Goal: Check status

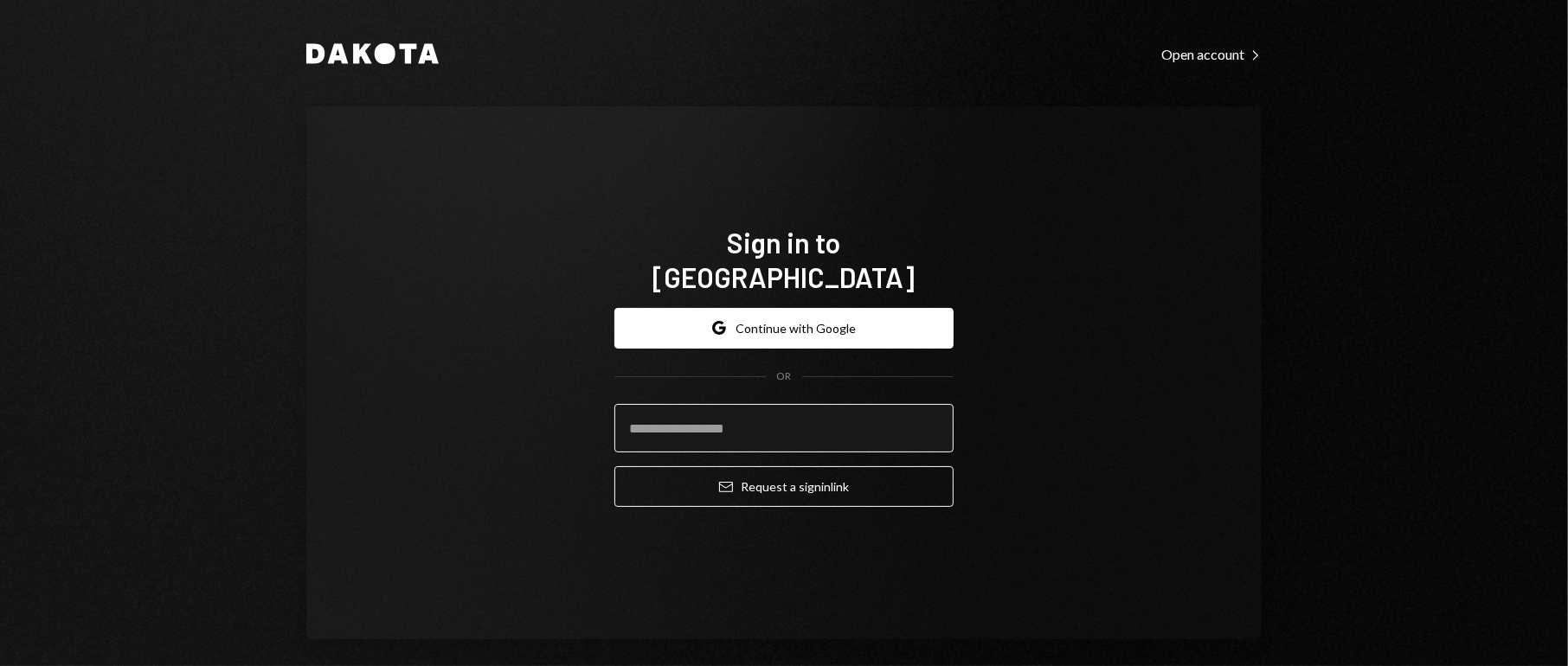
click at [736, 404] on input "email" at bounding box center [784, 428] width 339 height 48
type input "**********"
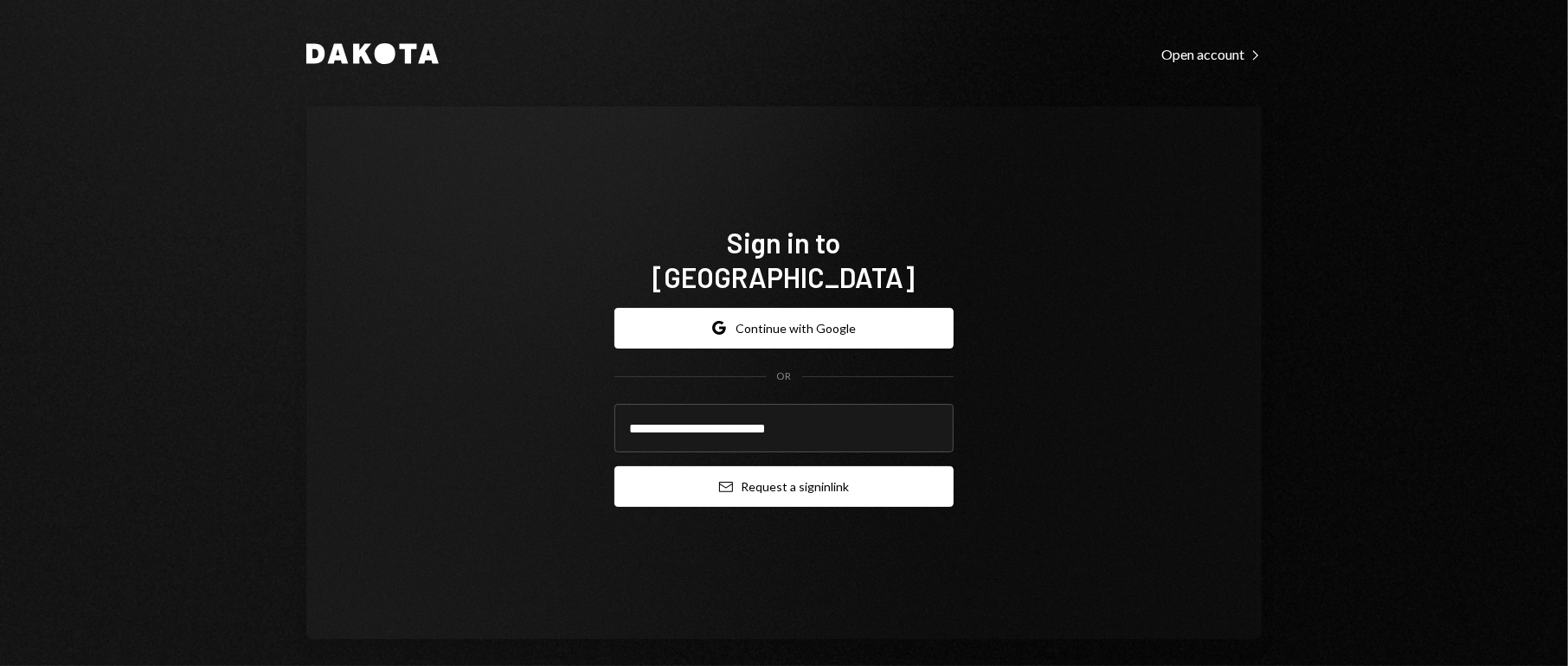
click at [768, 469] on button "Email Request a sign in link" at bounding box center [784, 486] width 339 height 40
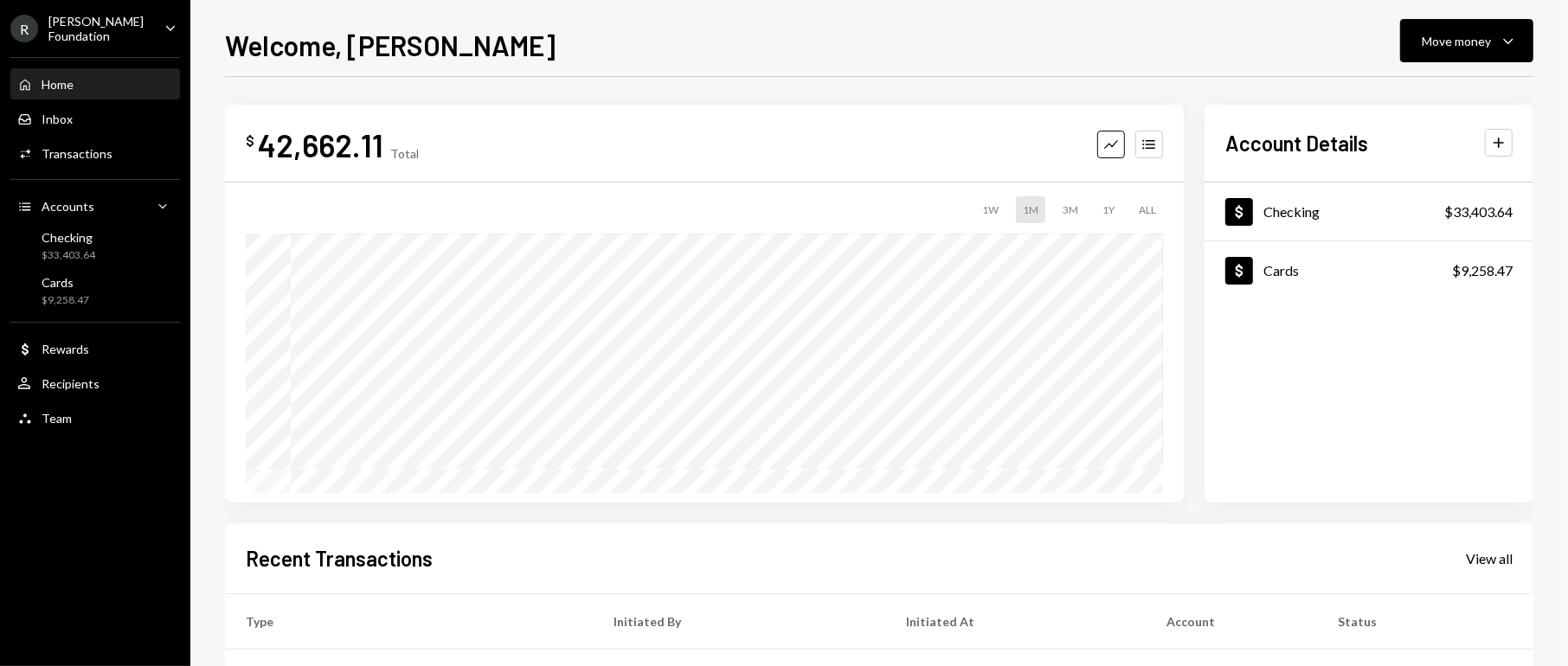
click at [134, 24] on div "[PERSON_NAME] Foundation" at bounding box center [99, 29] width 103 height 30
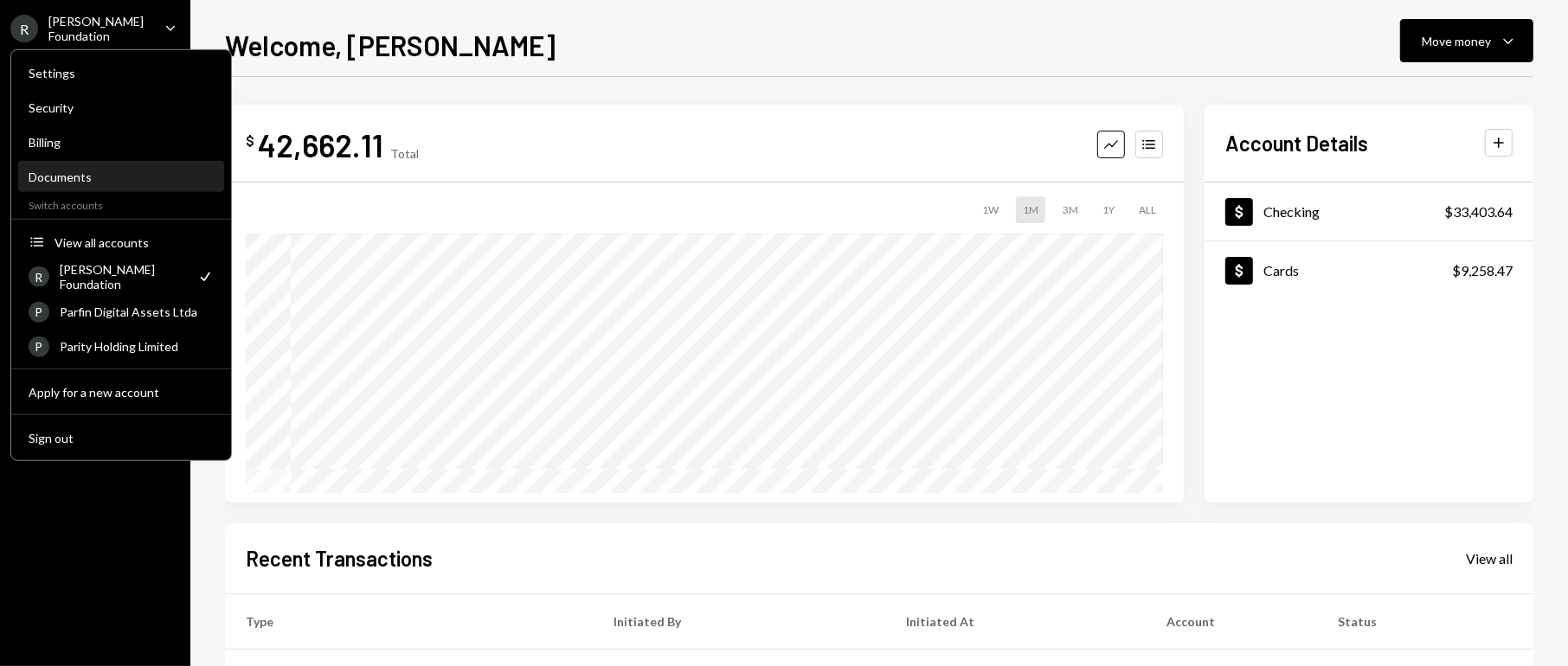
click at [48, 170] on div "Documents" at bounding box center [121, 177] width 185 height 15
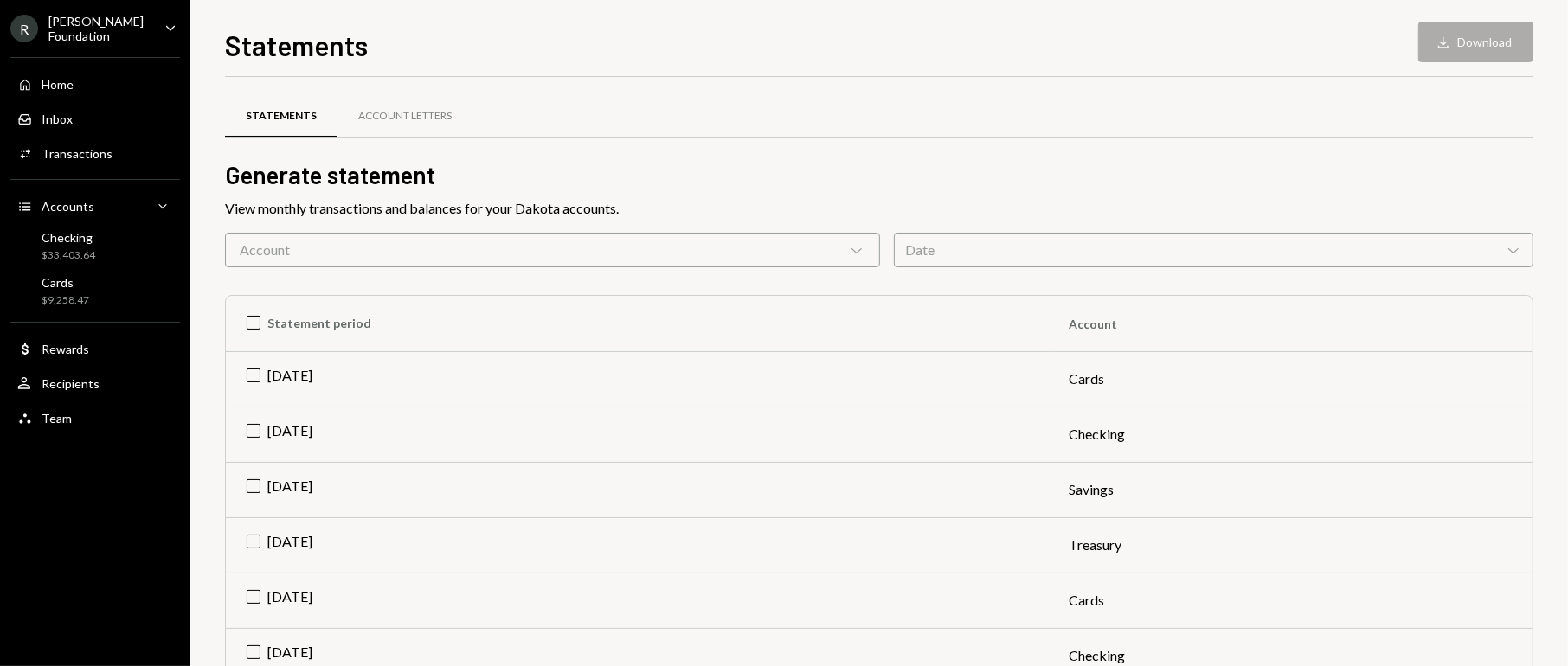
click at [843, 240] on div "Account Chevron Down" at bounding box center [552, 250] width 655 height 34
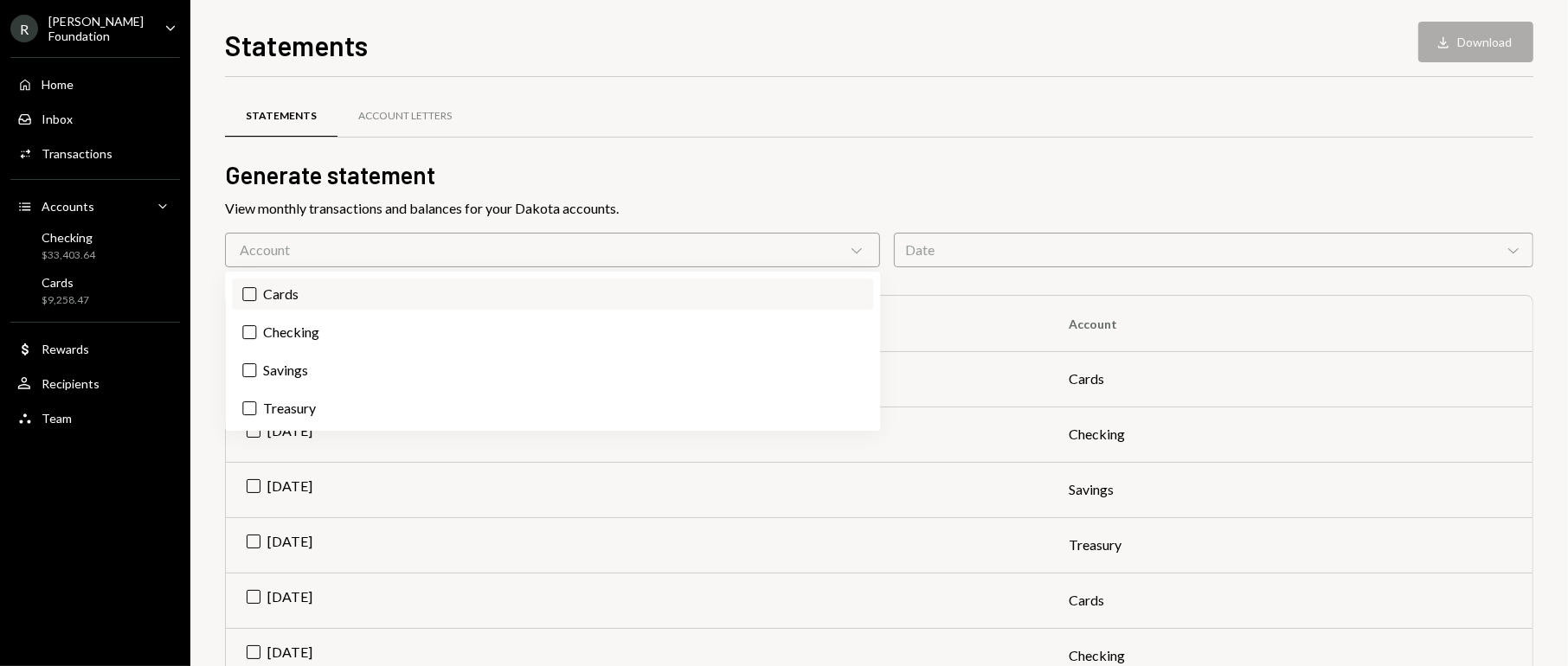
click at [250, 291] on button "Cards" at bounding box center [249, 294] width 14 height 14
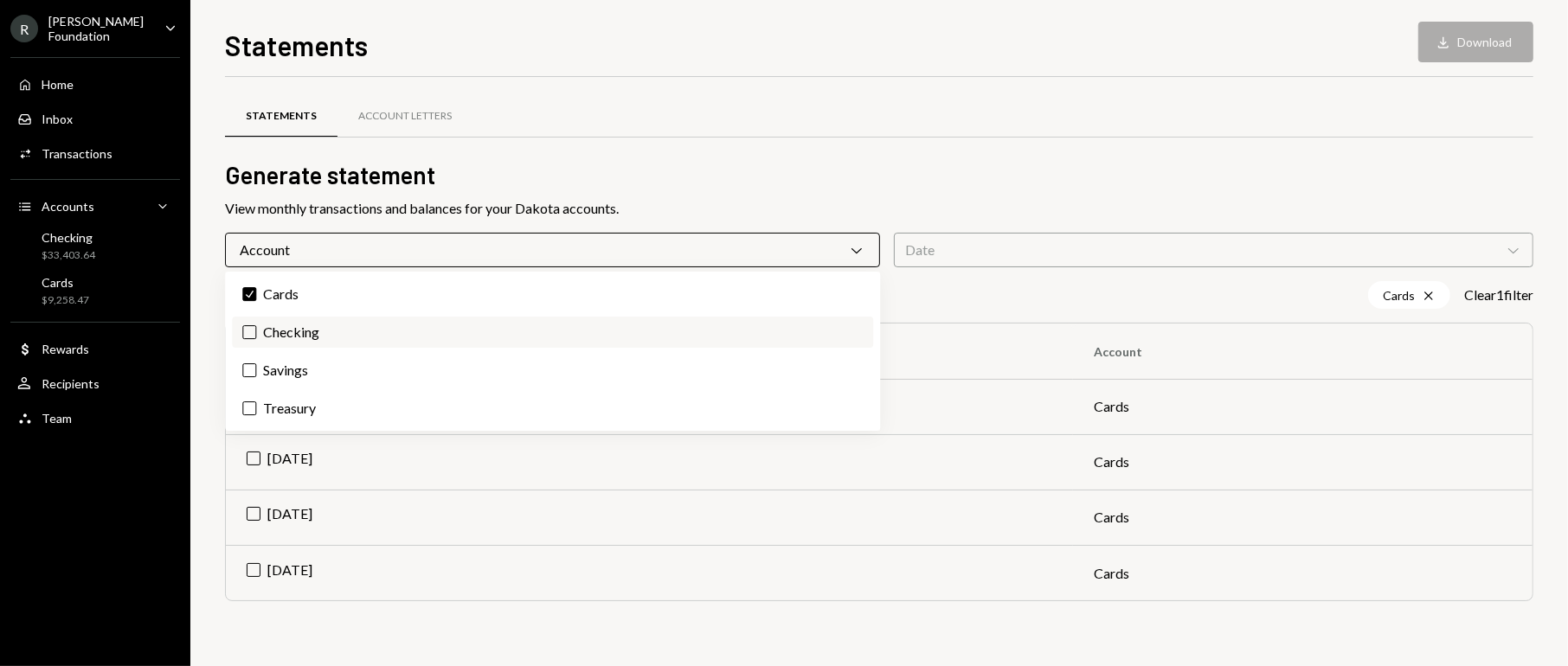
click at [253, 326] on button "Checking" at bounding box center [249, 332] width 14 height 14
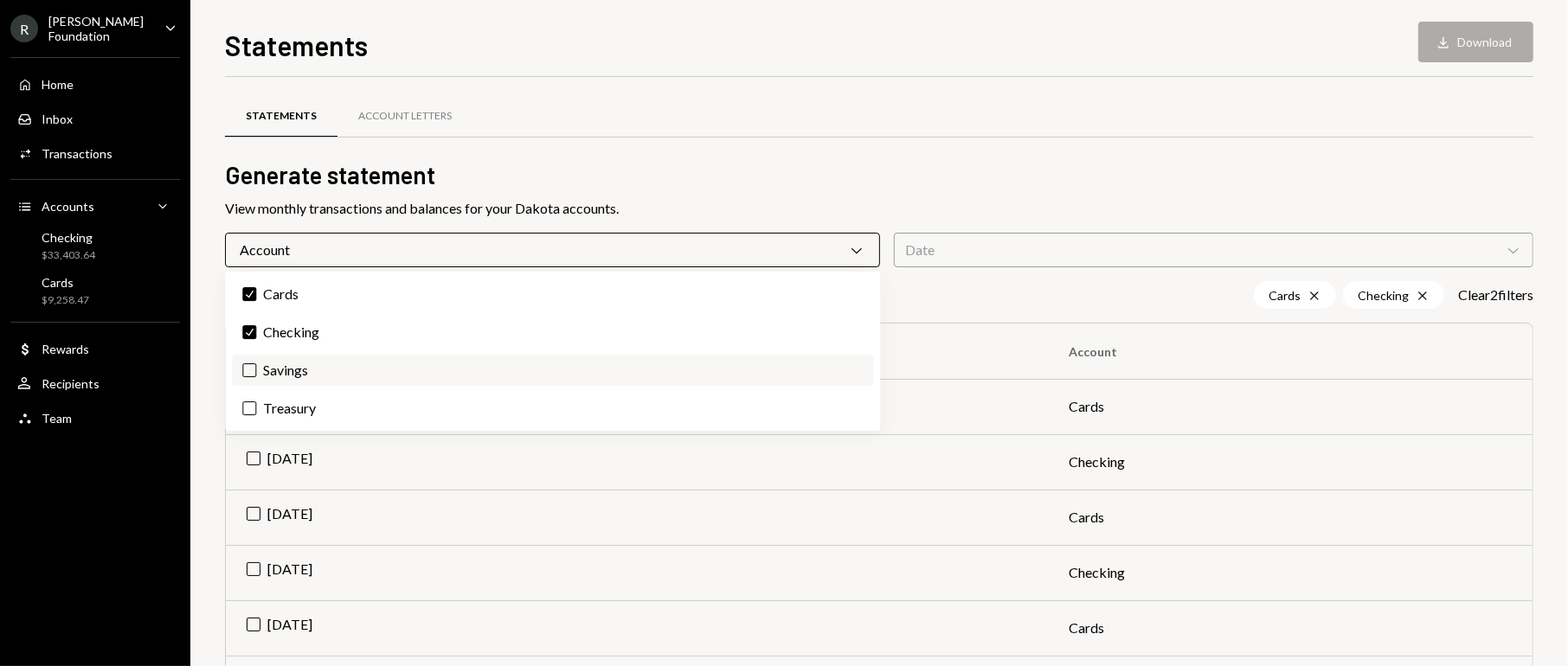
click at [246, 373] on button "Savings" at bounding box center [249, 371] width 14 height 14
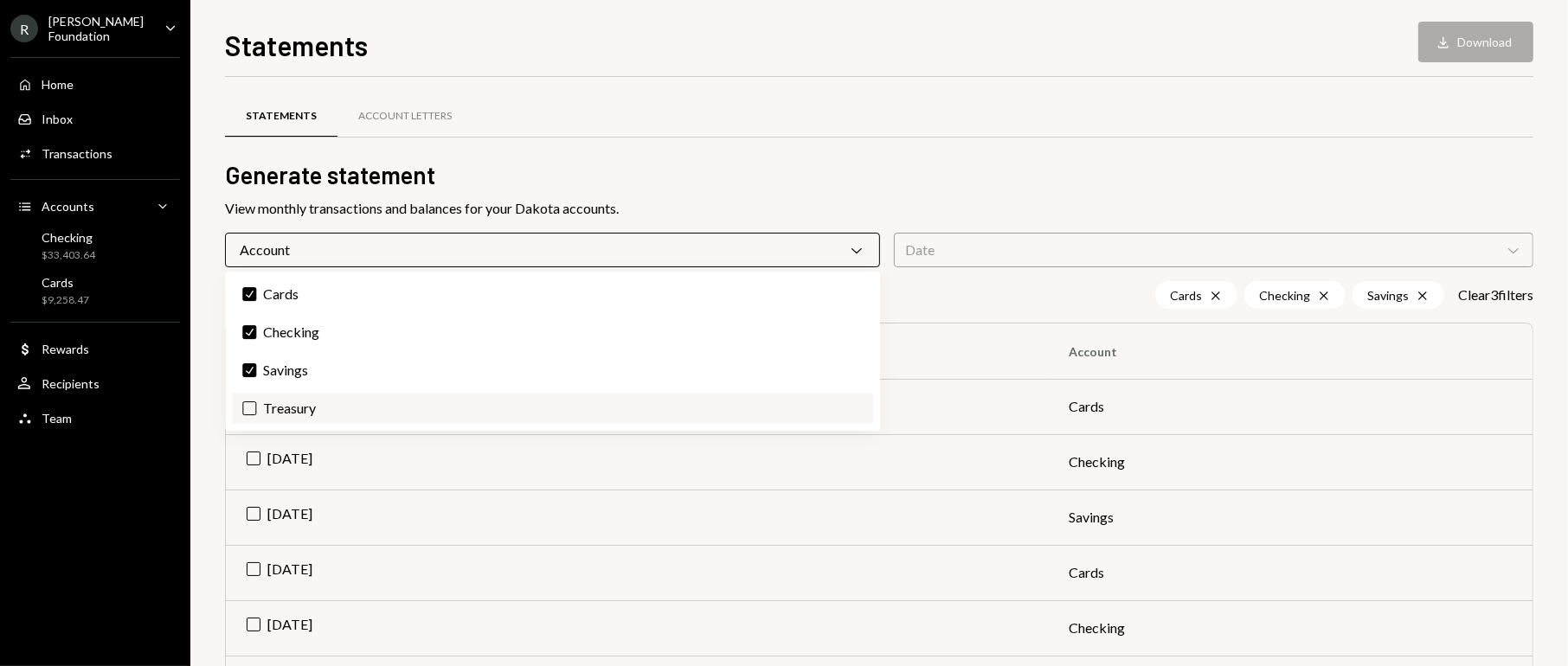
drag, startPoint x: 247, startPoint y: 405, endPoint x: 335, endPoint y: 422, distance: 89.6
click at [248, 406] on button "Treasury" at bounding box center [249, 408] width 14 height 14
click at [868, 141] on div "Statements Account Letters" at bounding box center [879, 126] width 1309 height 64
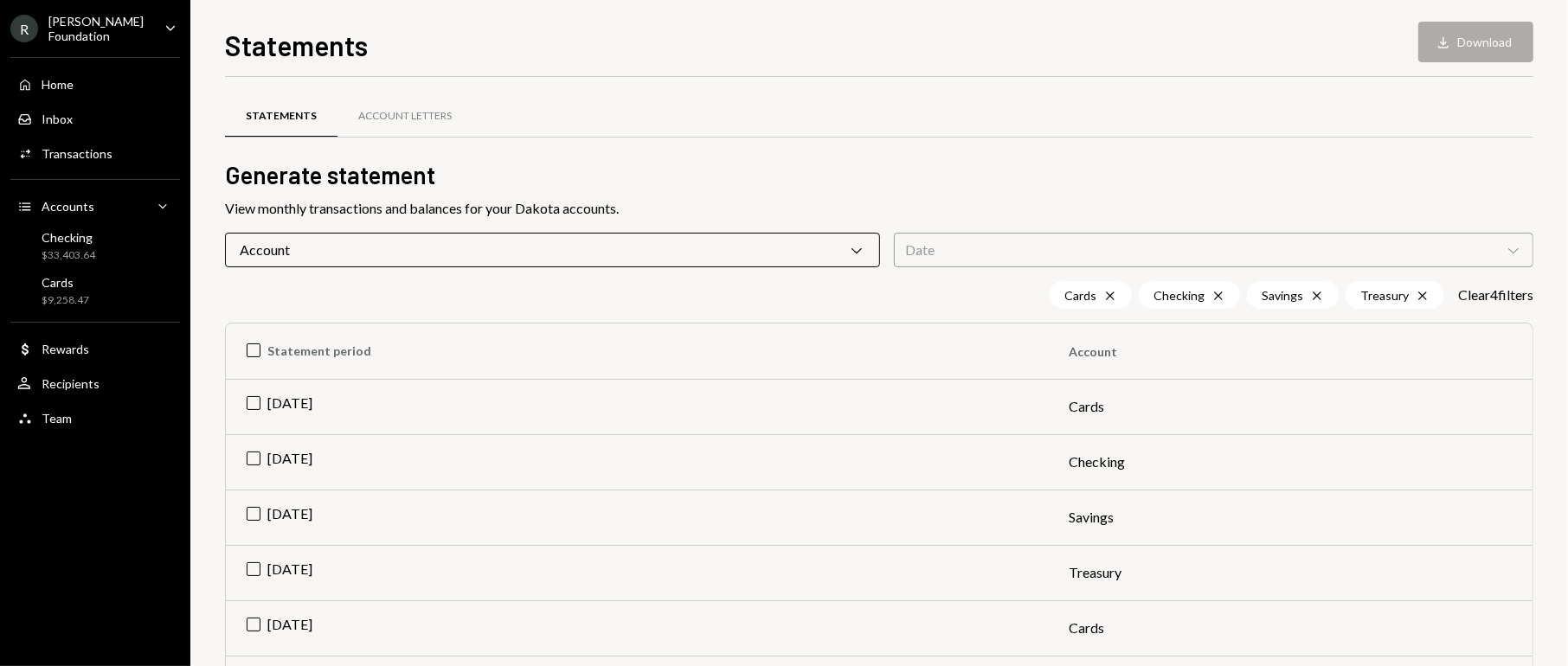
click at [986, 240] on div "Date Chevron Down" at bounding box center [1214, 250] width 640 height 34
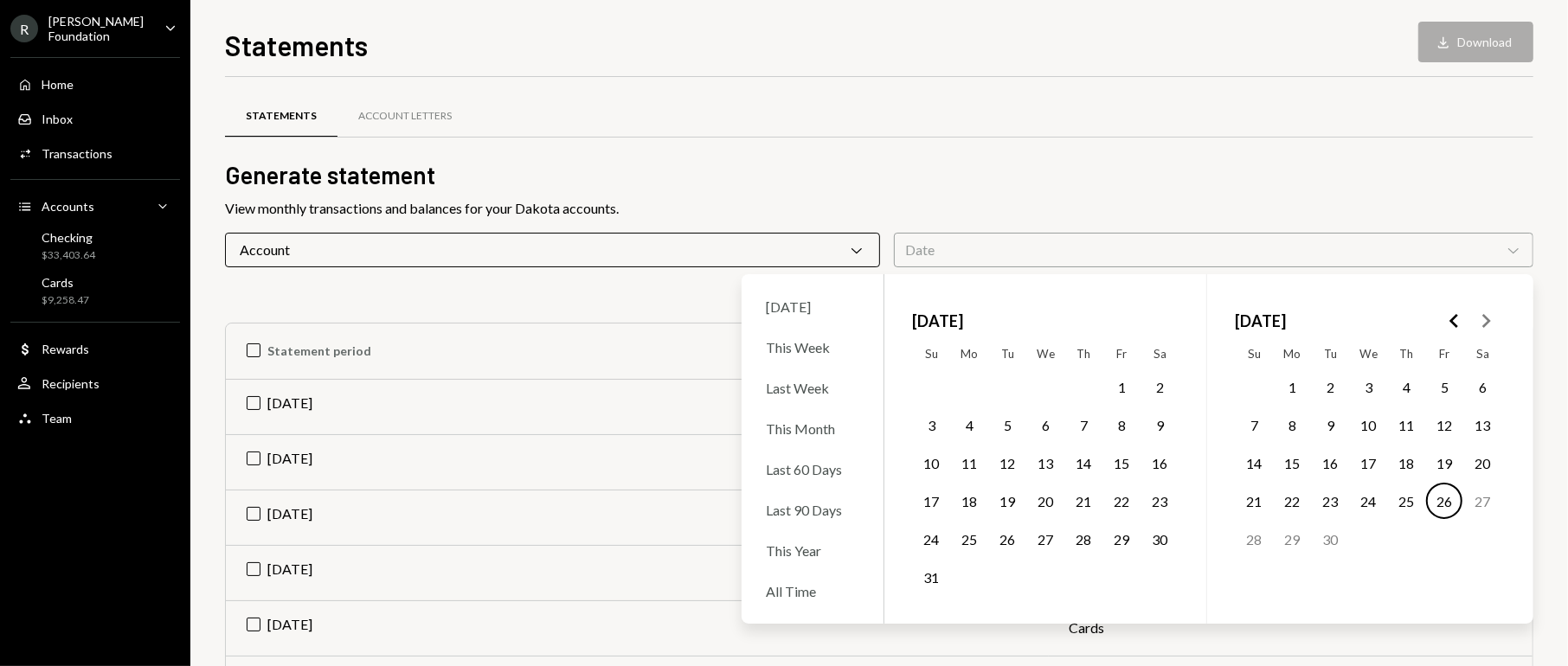
click at [1296, 383] on button "1" at bounding box center [1291, 386] width 36 height 36
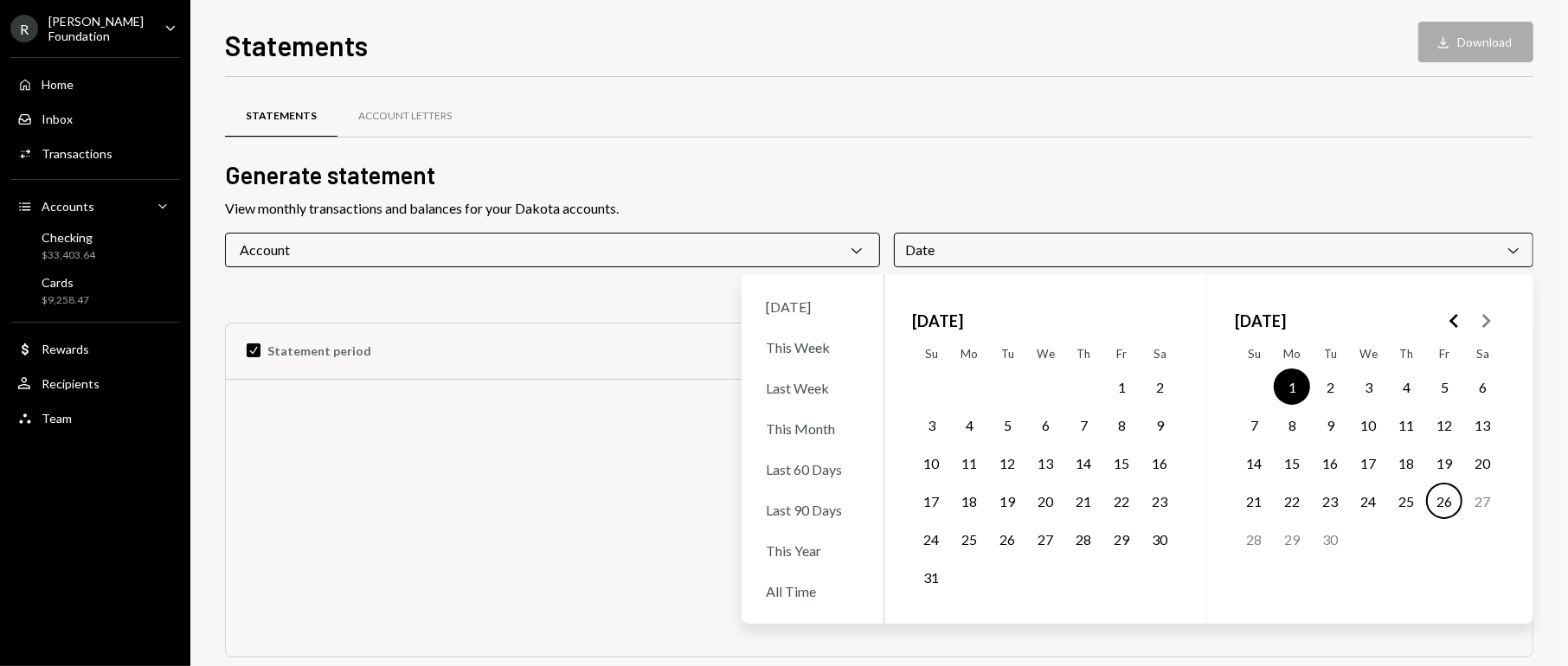
click at [1434, 499] on button "26" at bounding box center [1444, 500] width 36 height 36
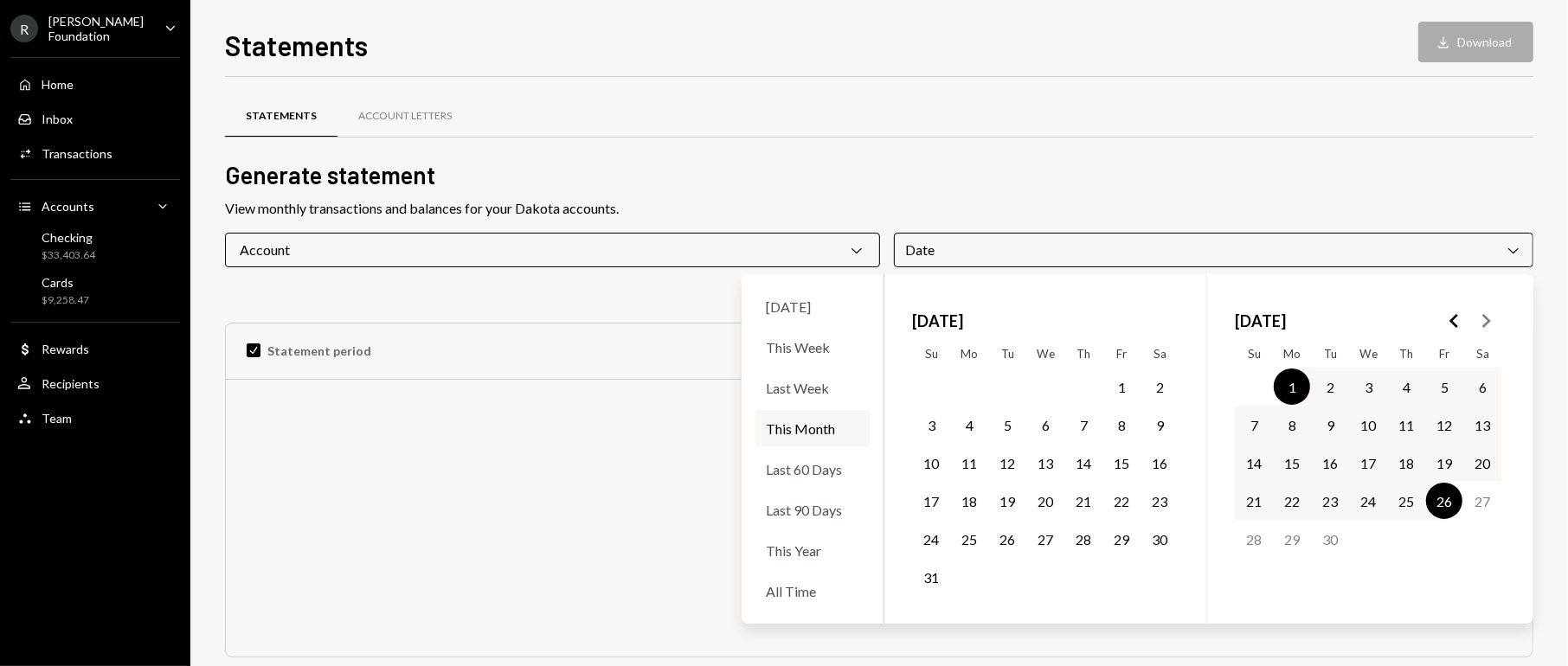
click at [1243, 195] on div "Statements Account Letters Generate statement View monthly transactions and bal…" at bounding box center [879, 398] width 1309 height 587
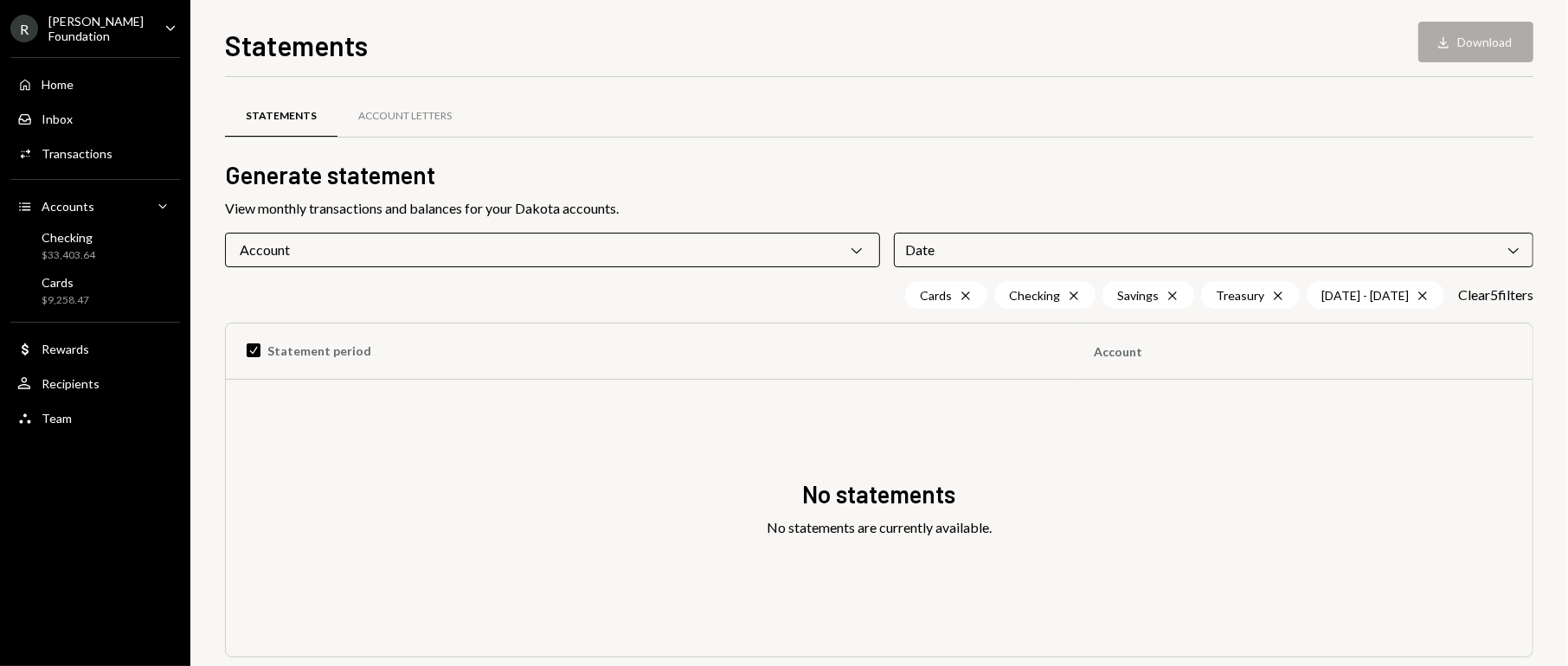
click at [1345, 238] on div "Date Chevron Down" at bounding box center [1214, 250] width 640 height 34
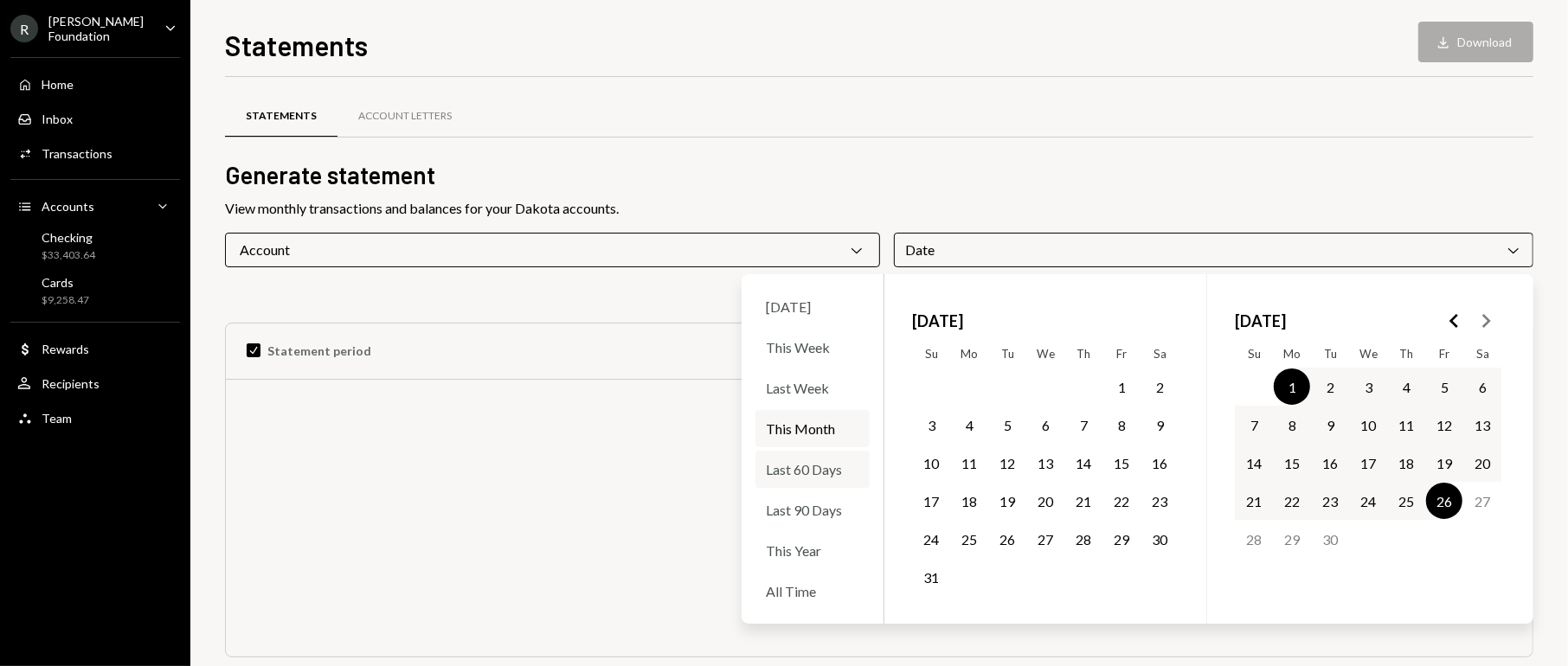
click at [829, 466] on div "Last 60 Days" at bounding box center [812, 469] width 114 height 37
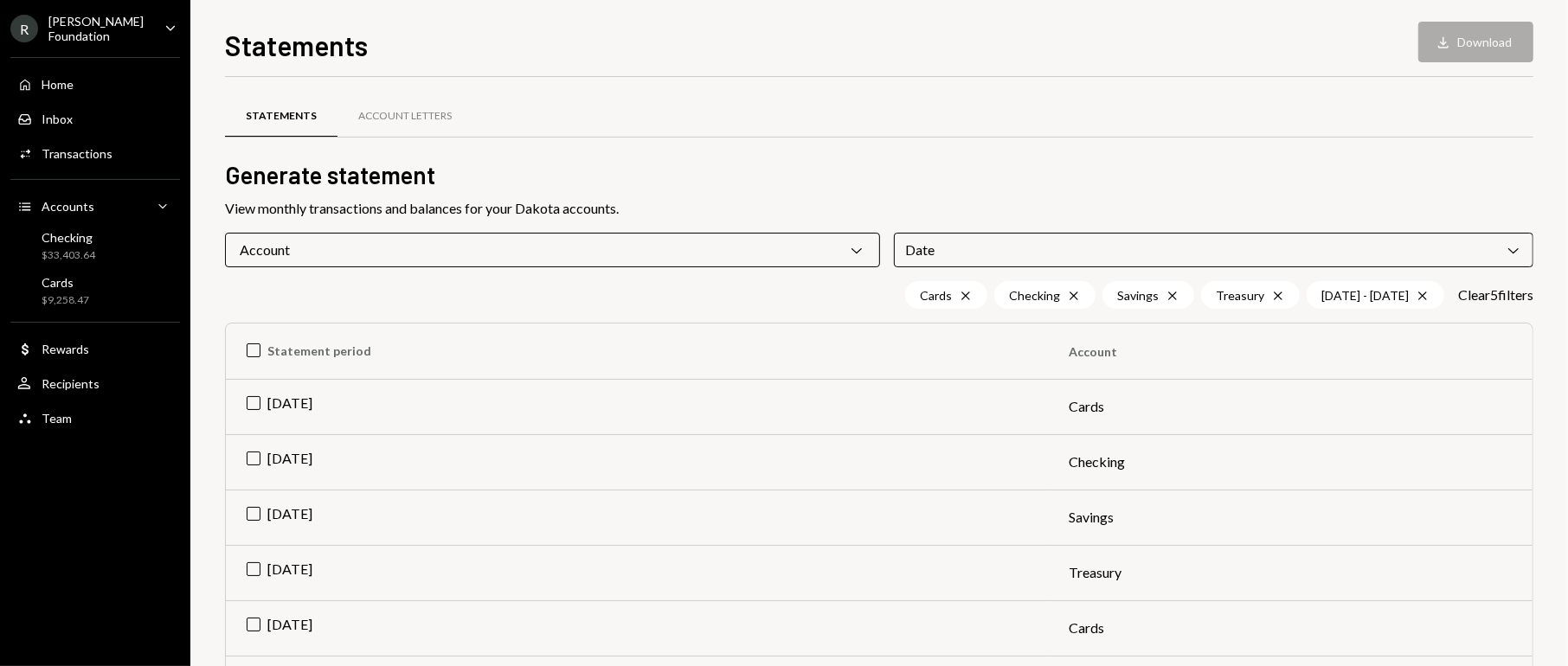
click at [1272, 154] on div "Statements Account Letters" at bounding box center [879, 126] width 1309 height 64
click at [1462, 36] on div "Statements Download Download" at bounding box center [879, 43] width 1309 height 38
click at [1418, 297] on icon "Cross" at bounding box center [1423, 296] width 14 height 14
click at [1462, 44] on div "Statements Download Download" at bounding box center [879, 43] width 1309 height 38
click at [1106, 293] on icon at bounding box center [1110, 295] width 8 height 8
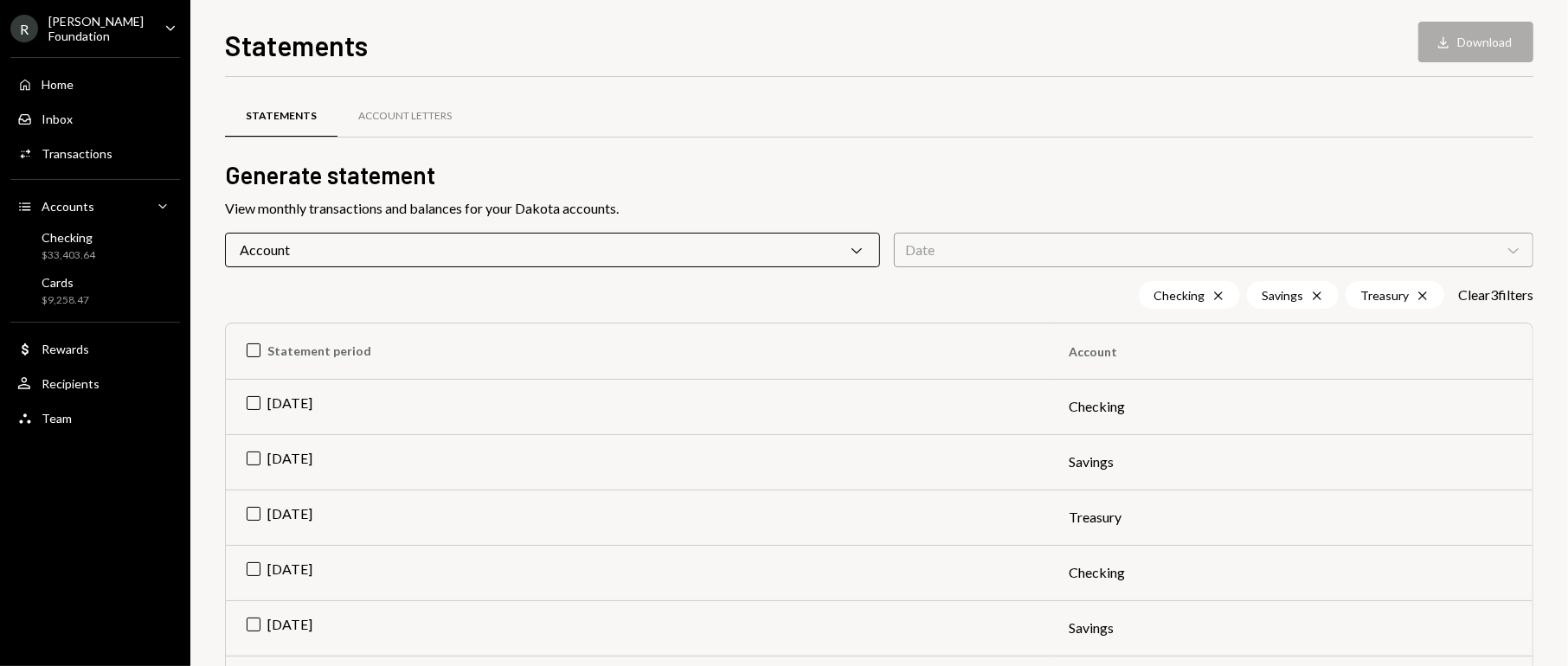
click at [1203, 297] on div "Checking Cross" at bounding box center [1189, 295] width 102 height 28
drag, startPoint x: 1312, startPoint y: 292, endPoint x: 1354, endPoint y: 286, distance: 42.4
click at [1314, 291] on icon "Cross" at bounding box center [1317, 296] width 14 height 14
click at [1422, 294] on icon "Cross" at bounding box center [1429, 296] width 14 height 14
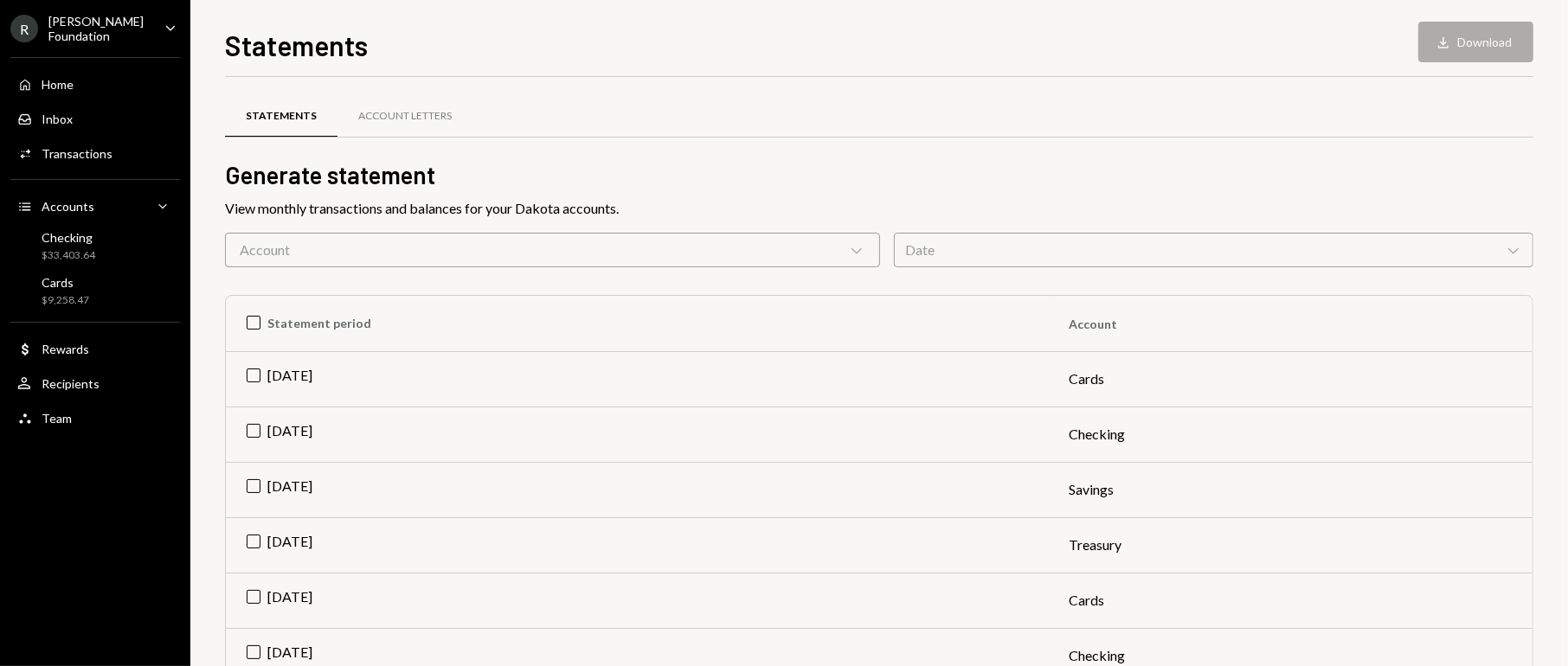
click at [977, 254] on div "Date Chevron Down" at bounding box center [1214, 250] width 640 height 34
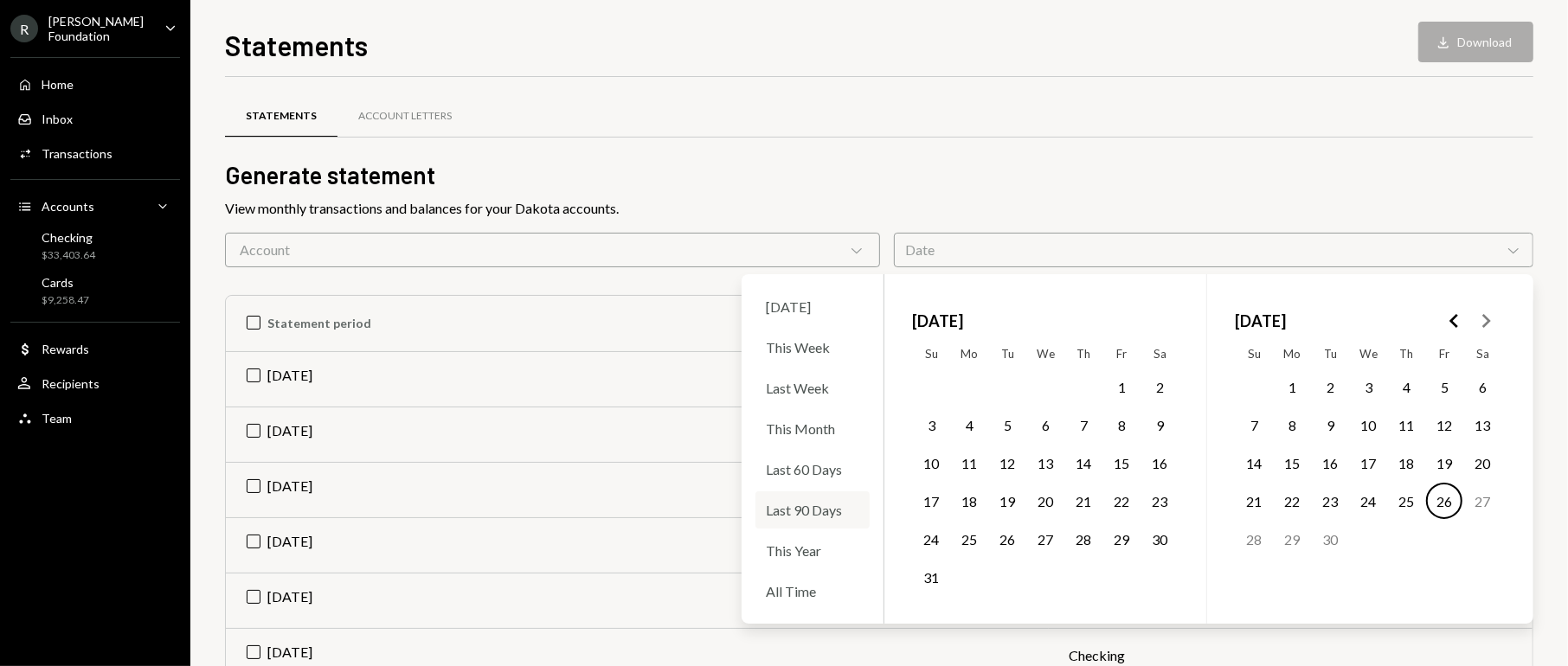
click at [824, 508] on div "Last 90 Days" at bounding box center [812, 510] width 114 height 37
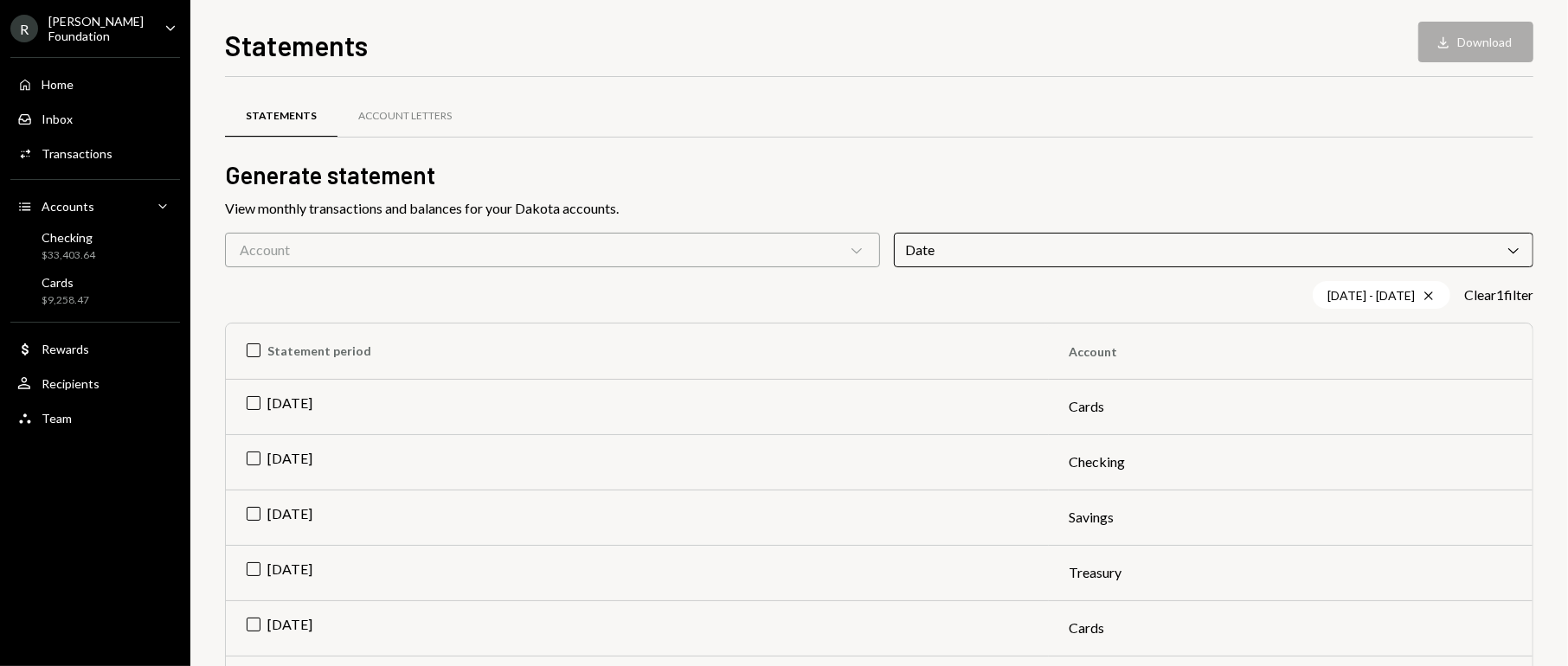
click at [1175, 156] on div "Statements Account Letters" at bounding box center [879, 126] width 1309 height 64
click at [1505, 46] on div "Statements Download Download" at bounding box center [879, 43] width 1309 height 38
click at [421, 109] on div "Account Letters" at bounding box center [405, 116] width 94 height 15
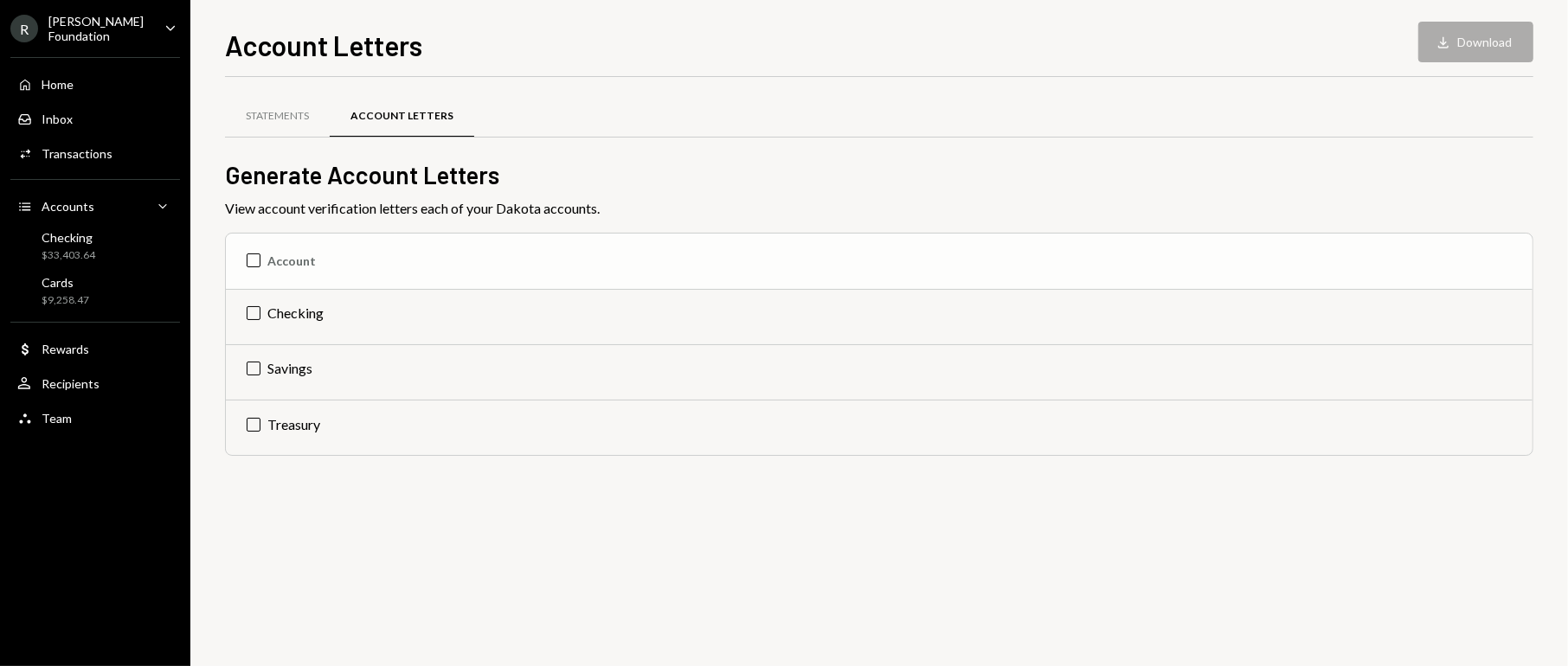
click at [256, 267] on th "Account" at bounding box center [879, 261] width 1307 height 55
click at [1490, 34] on button "Download Download (3)" at bounding box center [1467, 42] width 131 height 40
click at [273, 114] on div "Statements" at bounding box center [277, 116] width 63 height 15
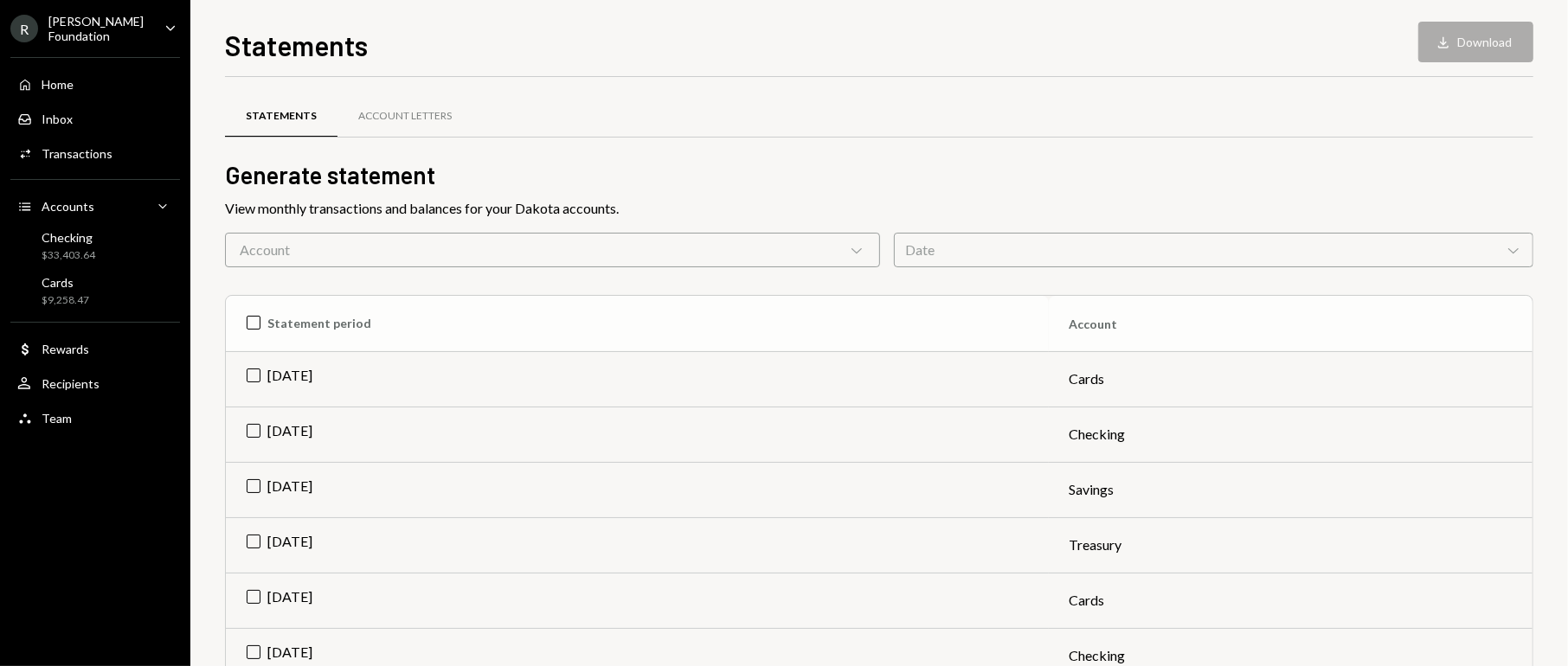
drag, startPoint x: 243, startPoint y: 326, endPoint x: 254, endPoint y: 320, distance: 12.5
click at [245, 326] on th "Statement period" at bounding box center [637, 323] width 823 height 55
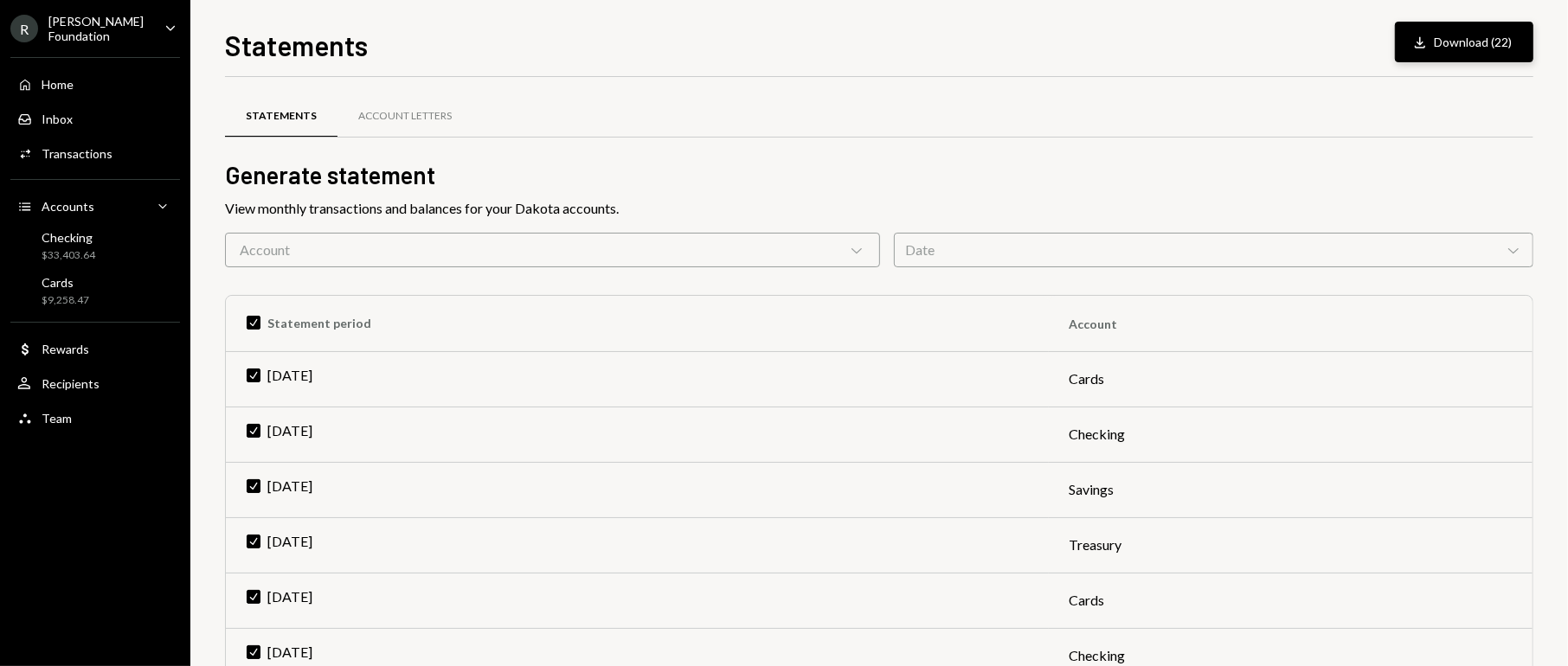
click at [1439, 48] on button "Download Download (22)" at bounding box center [1465, 42] width 138 height 40
click at [98, 148] on div "Transactions" at bounding box center [76, 153] width 71 height 15
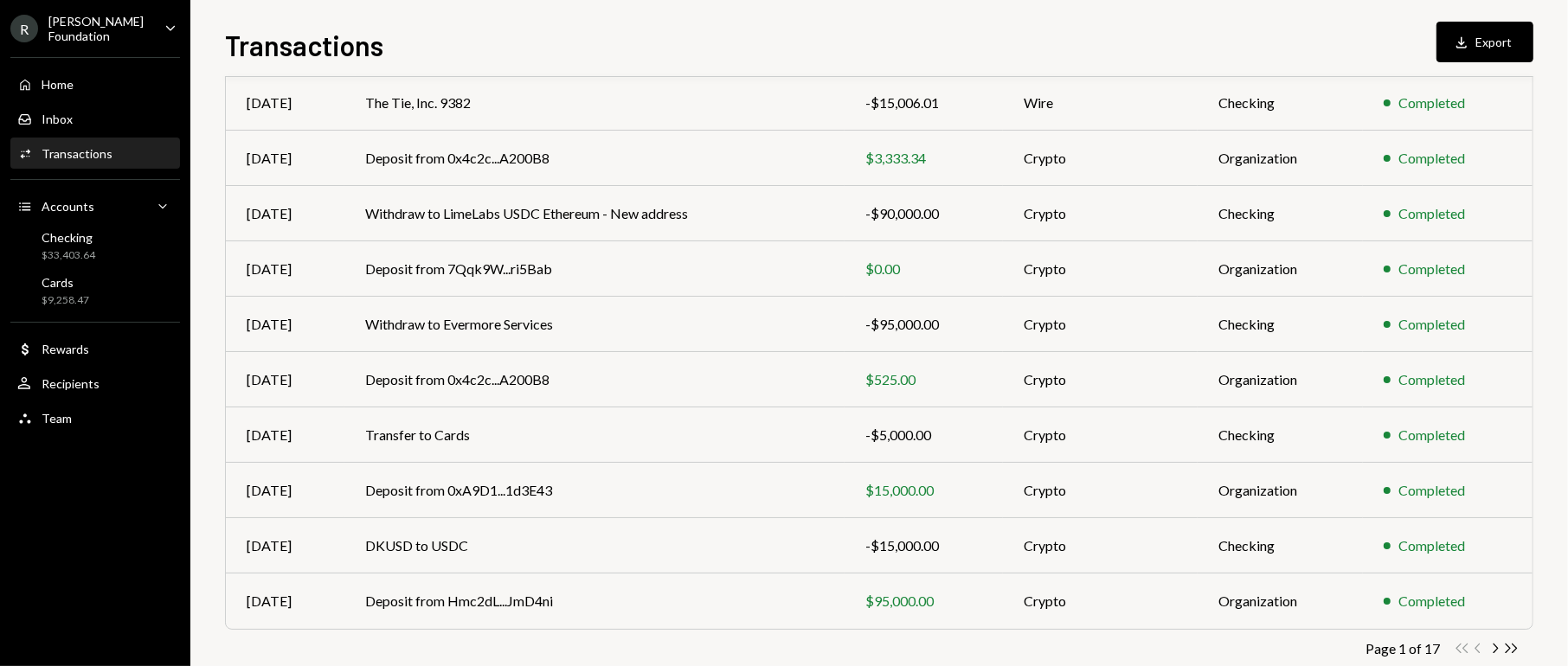
scroll to position [237, 0]
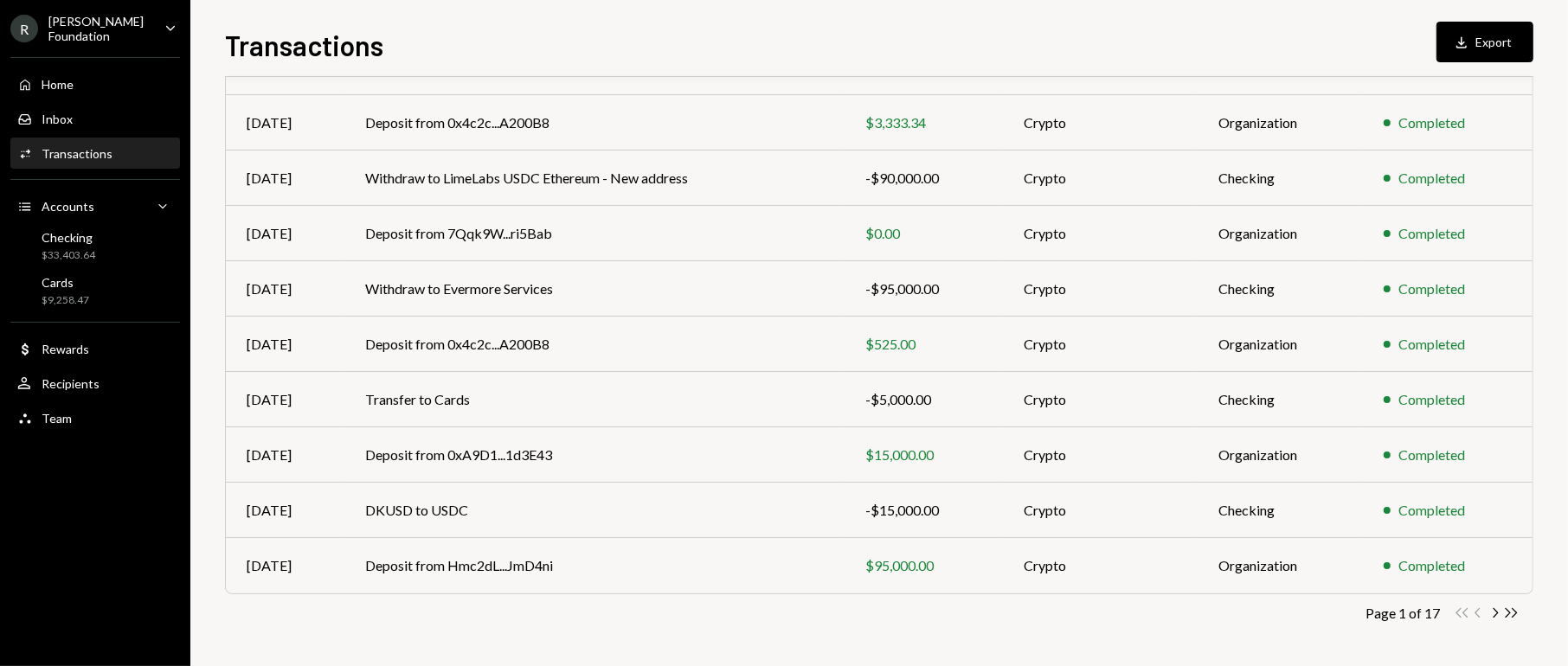
click at [1496, 612] on icon "Chevron Right" at bounding box center [1494, 613] width 17 height 17
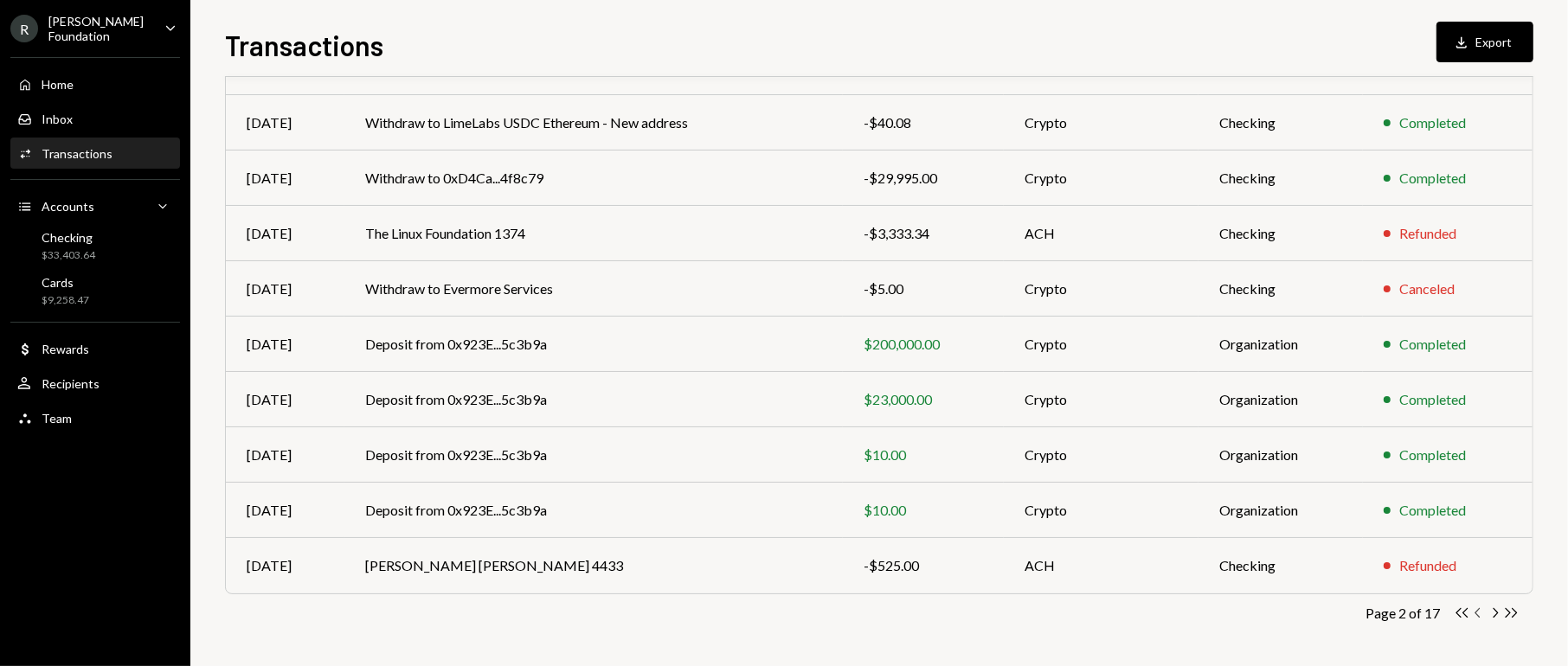
click at [1480, 607] on icon "Chevron Left" at bounding box center [1478, 613] width 17 height 17
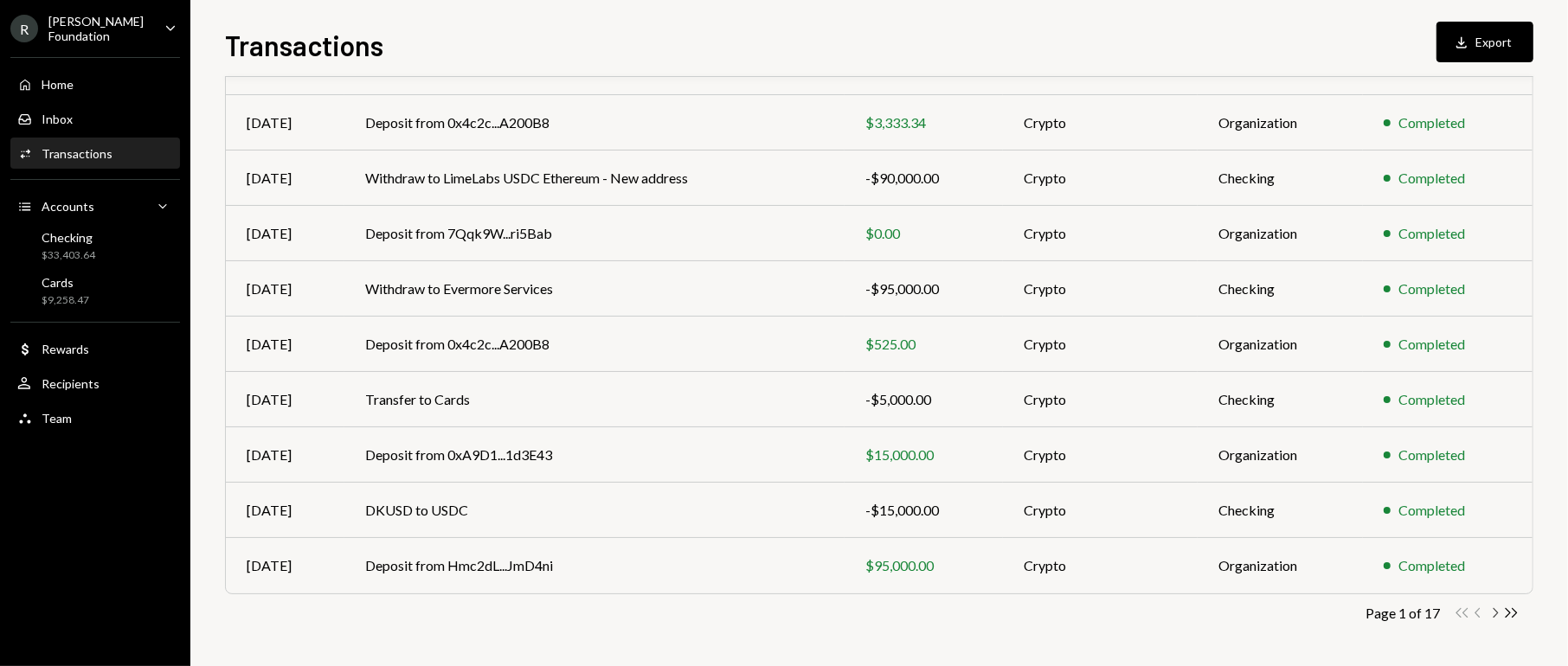
click at [1498, 611] on icon "Chevron Right" at bounding box center [1494, 613] width 17 height 17
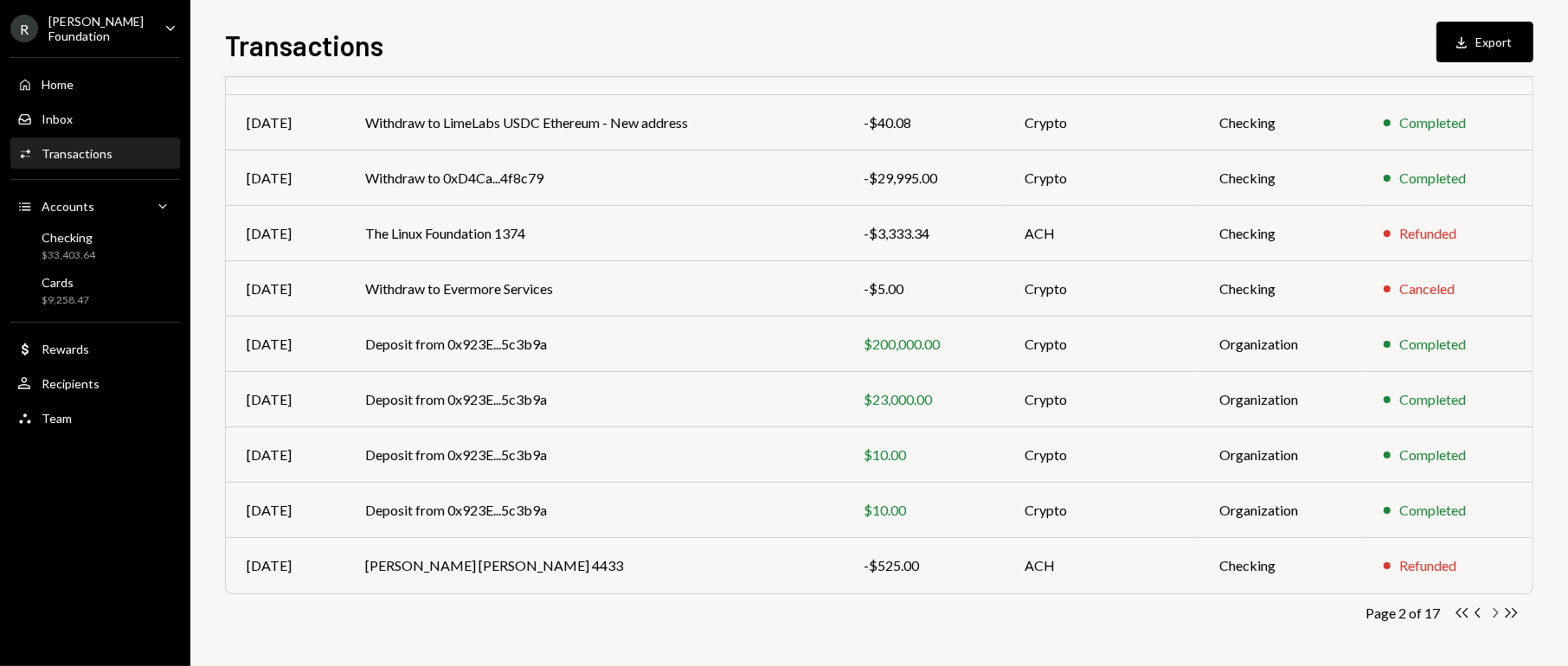
click at [1501, 608] on icon "Chevron Right" at bounding box center [1494, 613] width 17 height 17
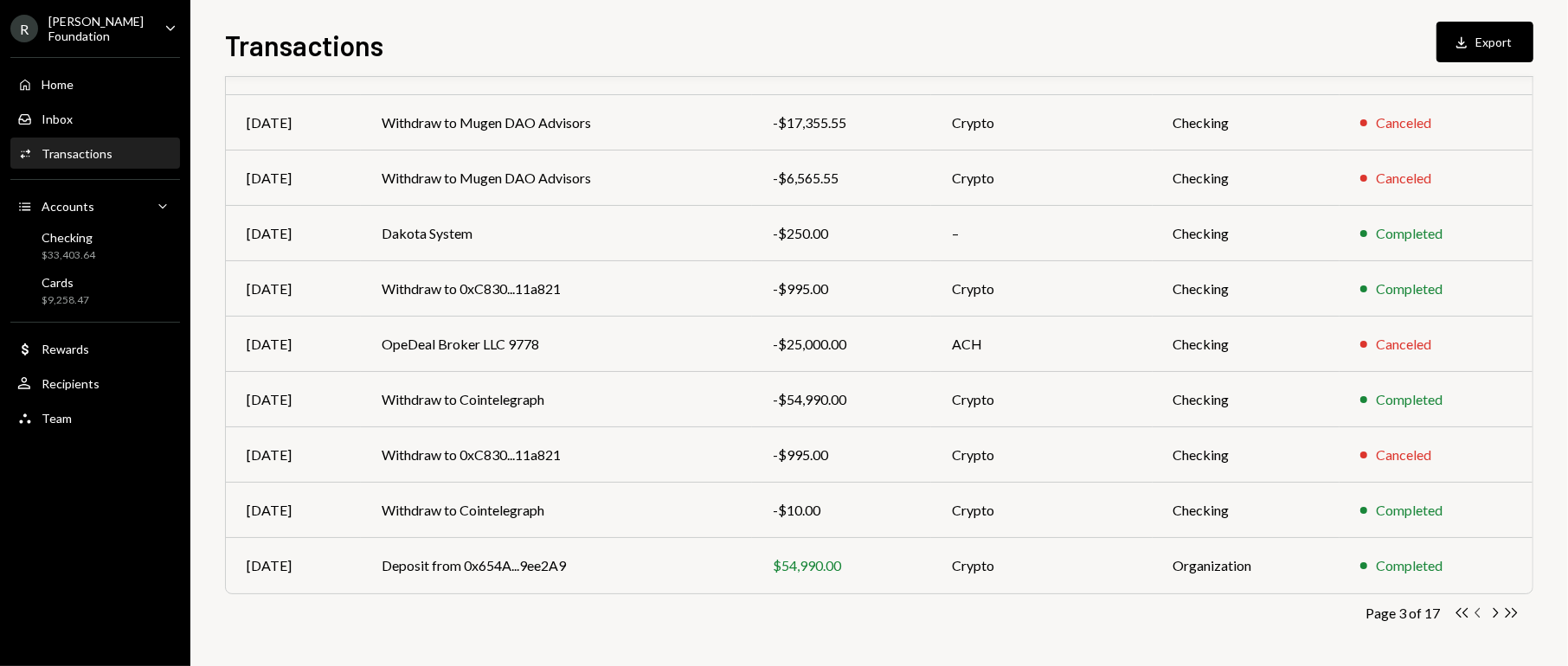
click at [1481, 611] on icon "Chevron Left" at bounding box center [1478, 613] width 17 height 17
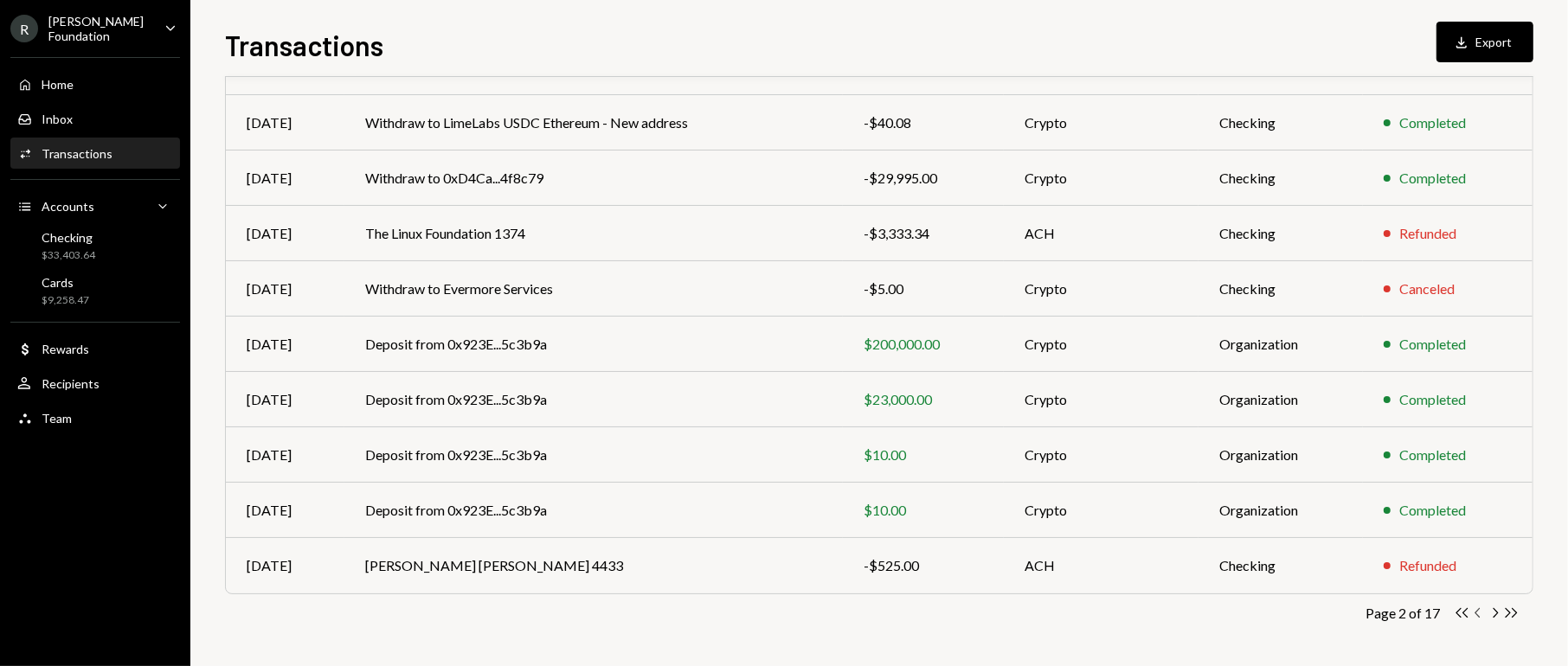
click at [1481, 611] on icon "Chevron Left" at bounding box center [1478, 613] width 17 height 17
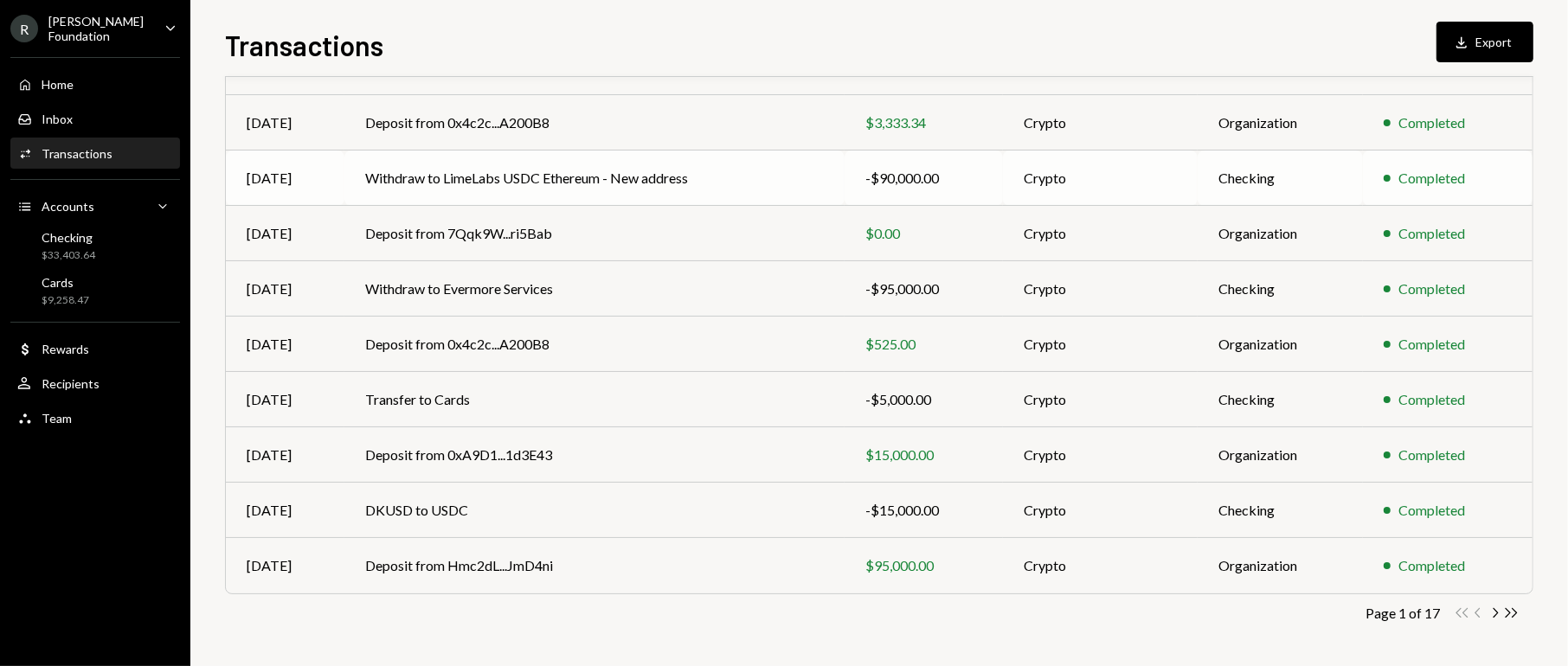
click at [649, 171] on td "Withdraw to LimeLabs USDC Ethereum - New address" at bounding box center [594, 178] width 500 height 55
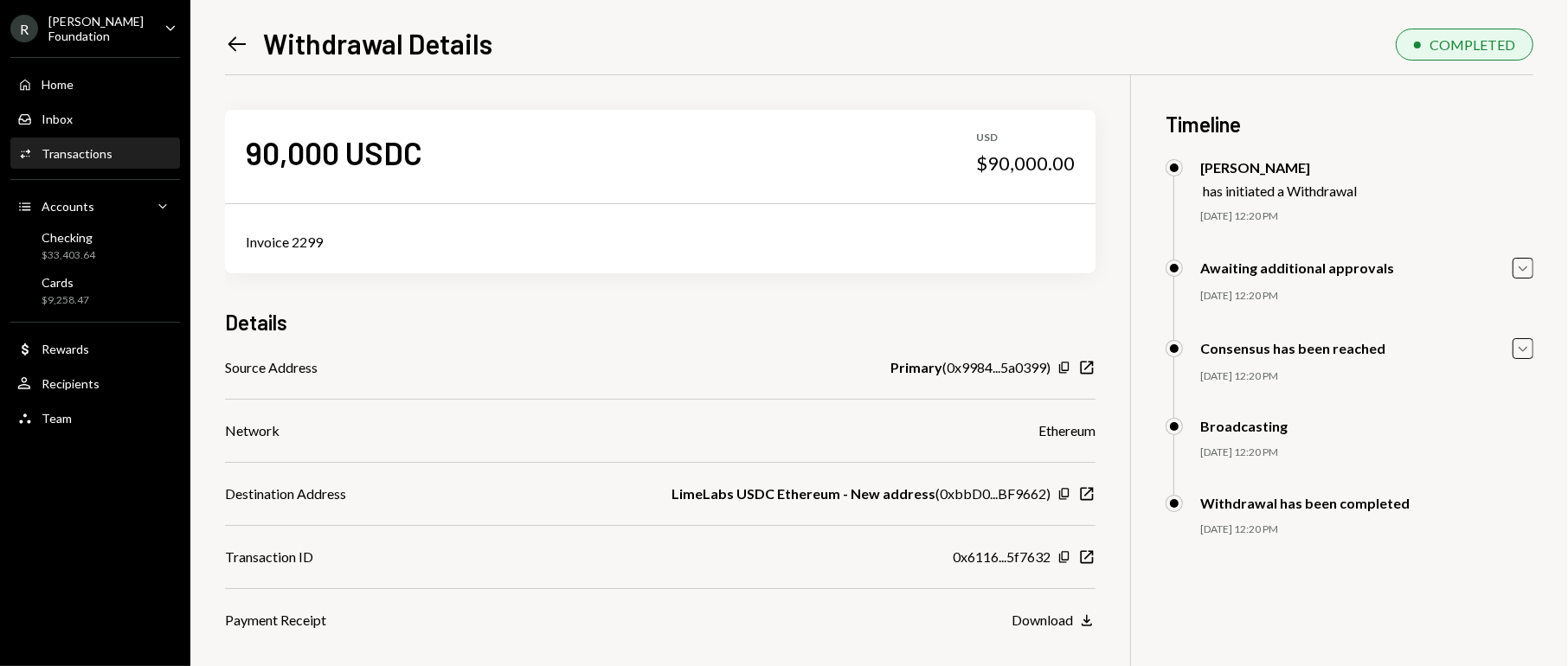
click at [242, 27] on div "Left Arrow Withdrawal Details" at bounding box center [358, 43] width 267 height 34
click at [242, 39] on icon "Left Arrow" at bounding box center [238, 45] width 25 height 25
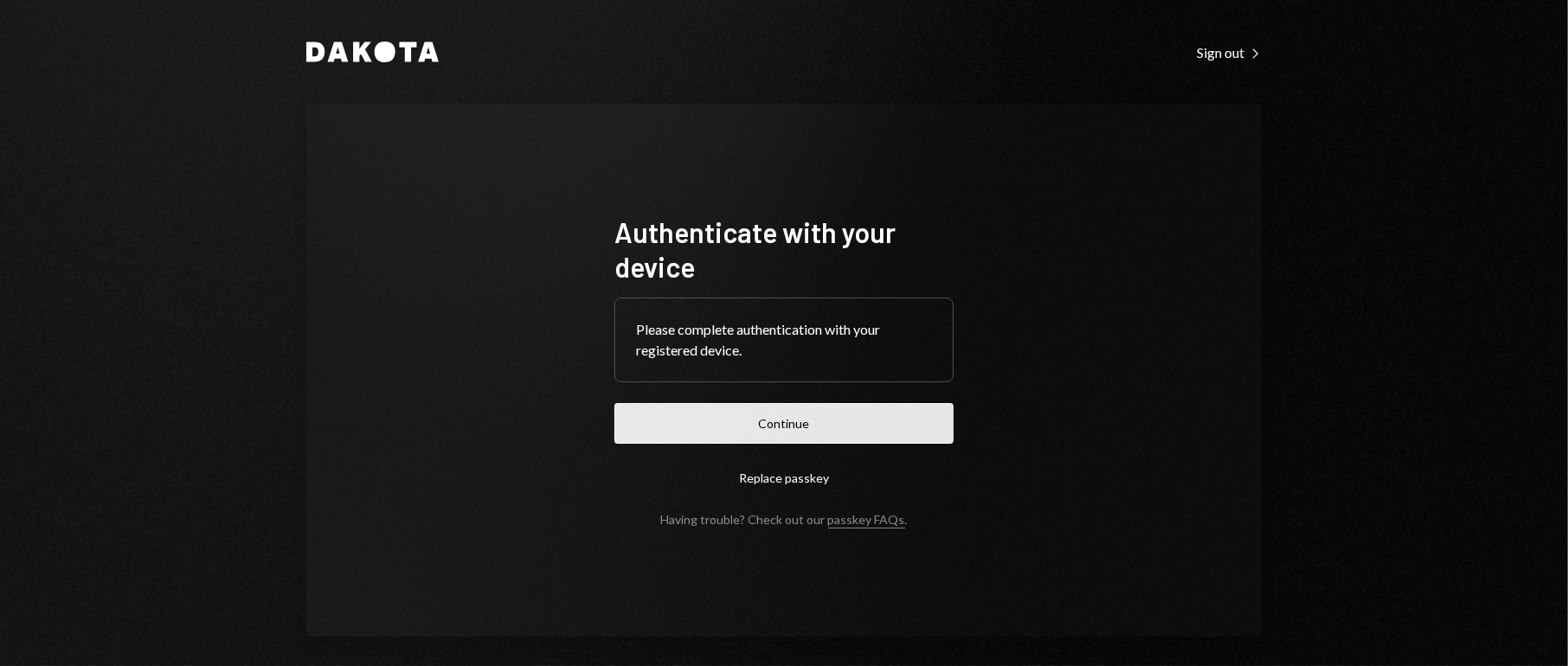
click at [791, 422] on button "Continue" at bounding box center [784, 423] width 339 height 40
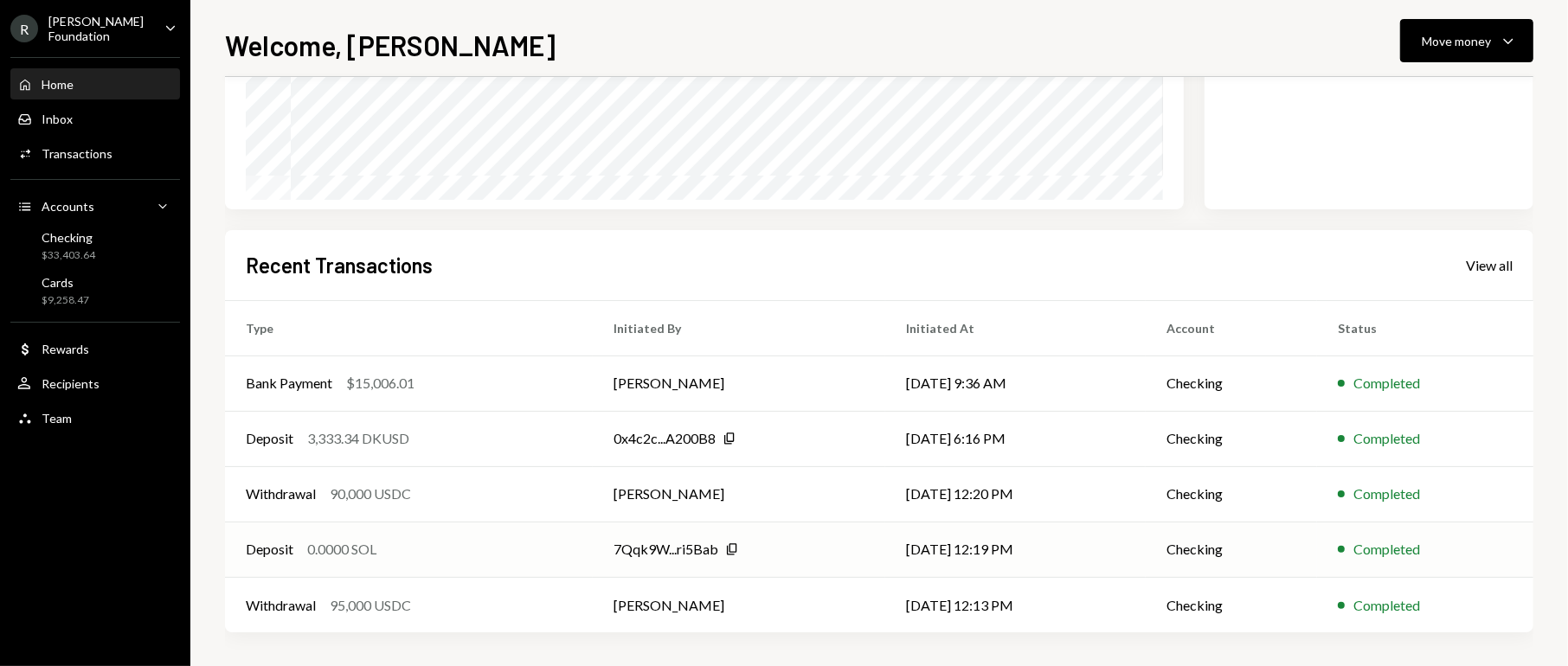
scroll to position [294, 0]
click at [80, 149] on div "Transactions" at bounding box center [76, 153] width 71 height 15
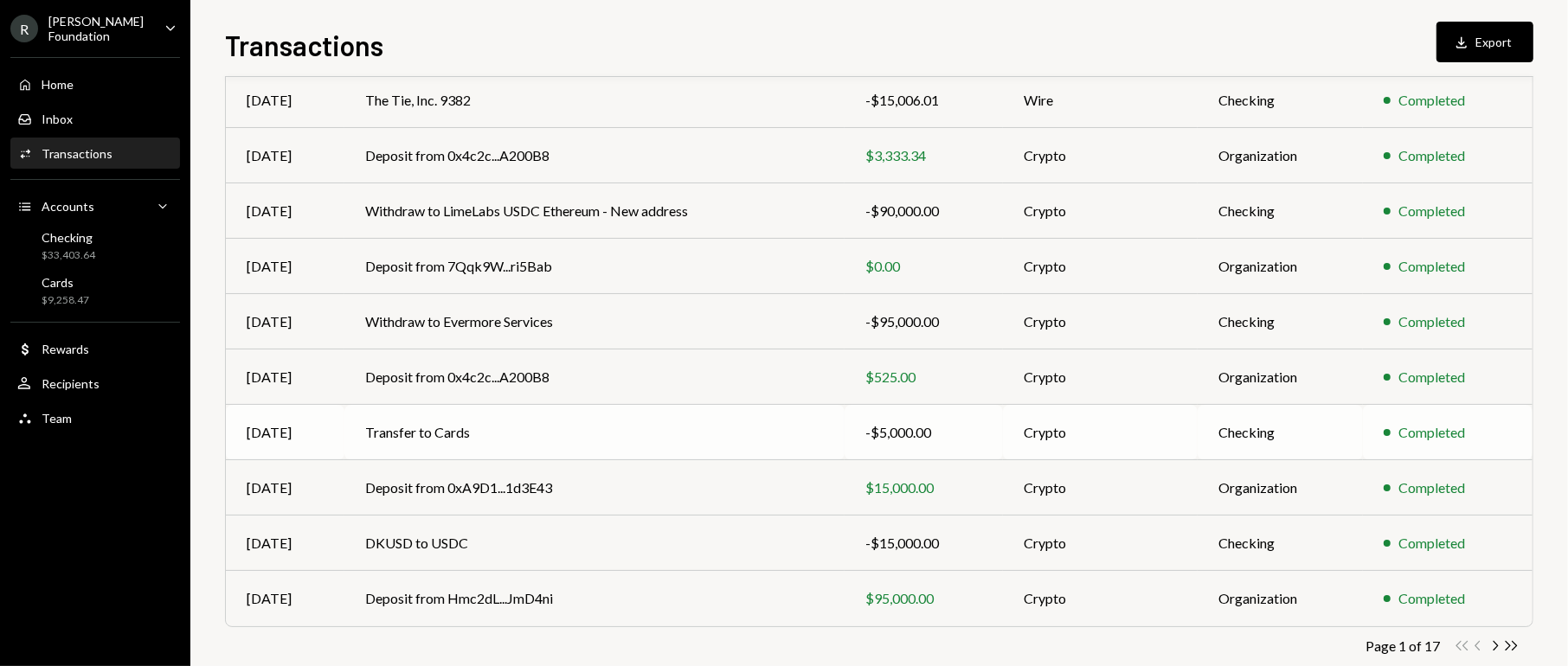
scroll to position [237, 0]
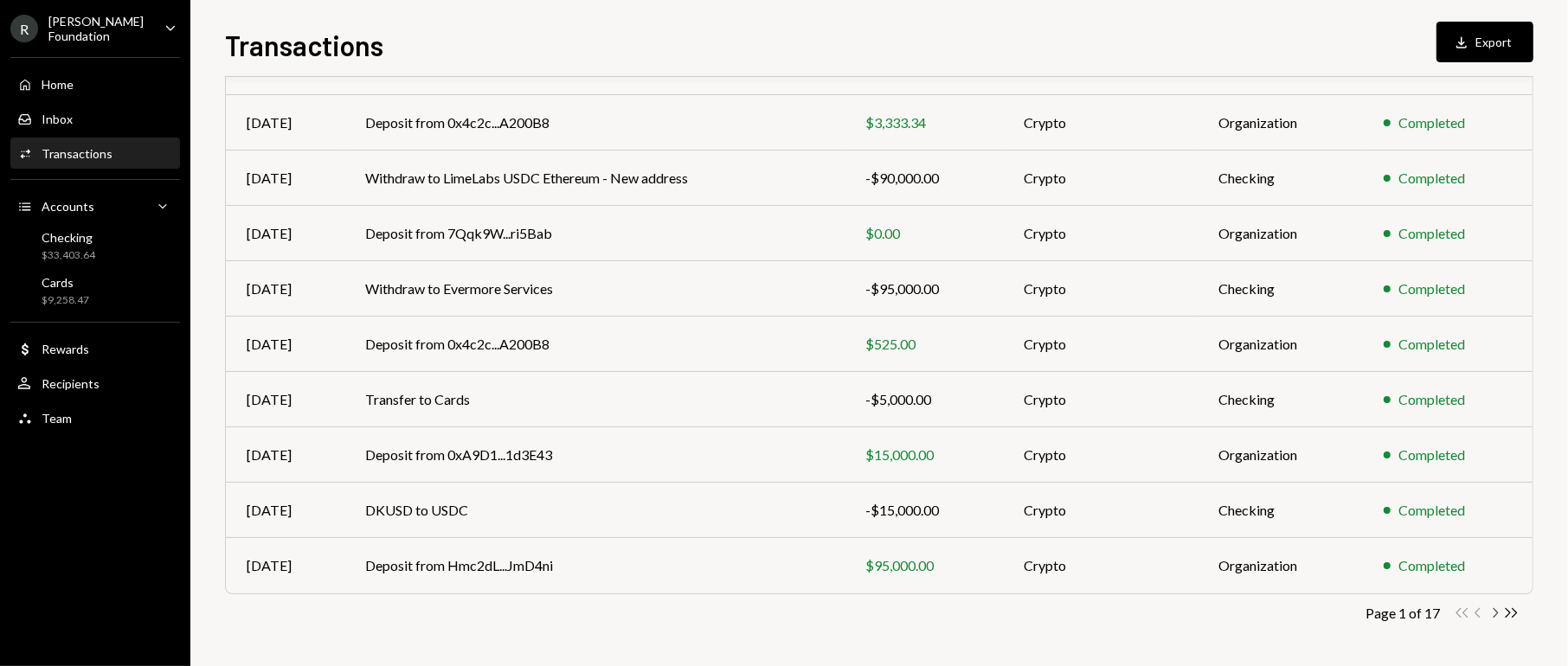
click at [1496, 610] on icon "button" at bounding box center [1496, 613] width 5 height 10
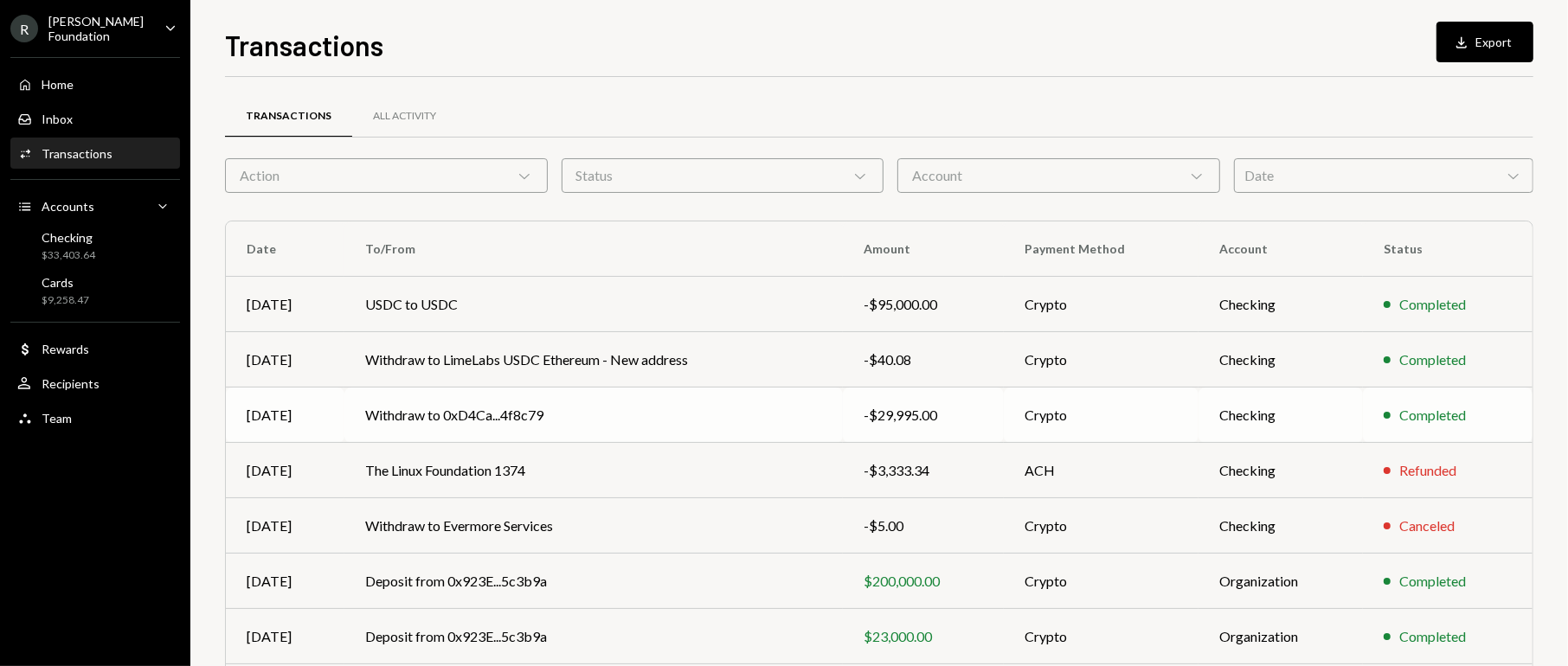
click at [1397, 402] on td "Completed" at bounding box center [1448, 414] width 170 height 55
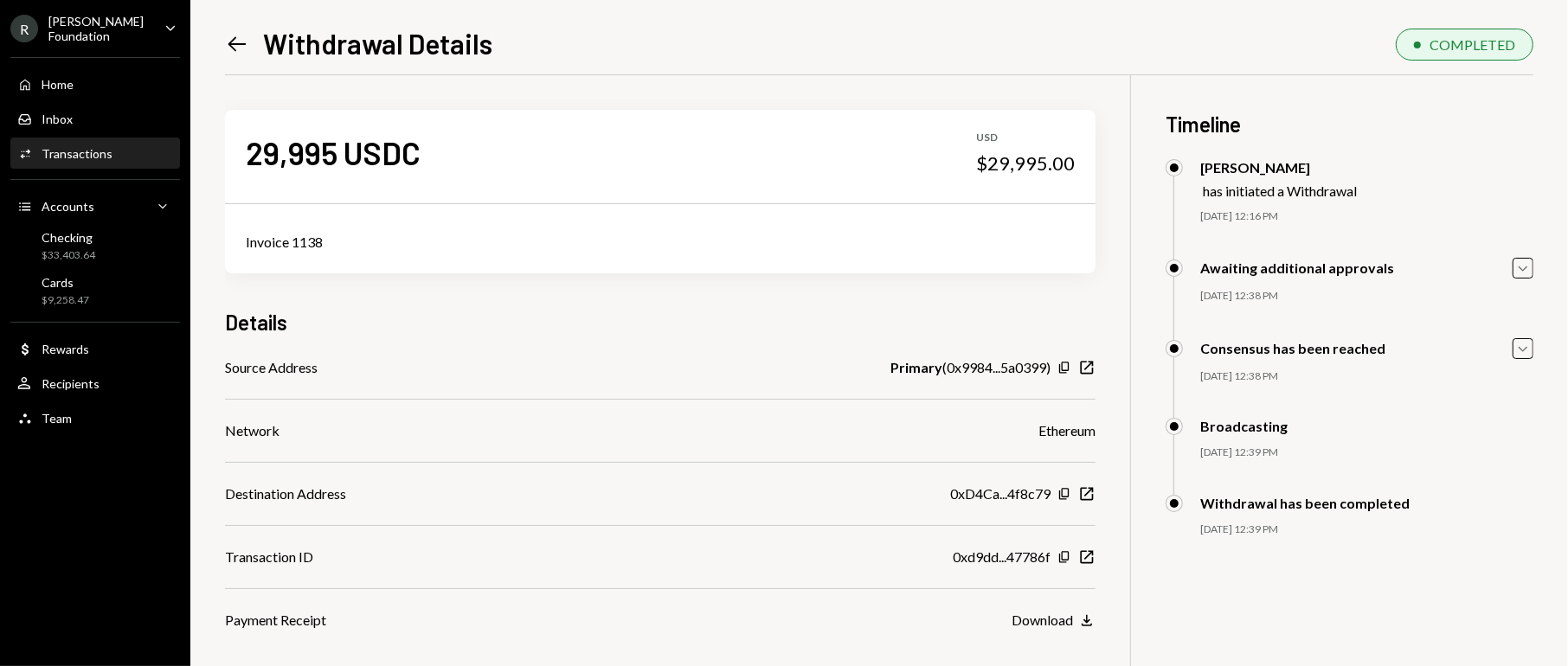
click at [1081, 604] on div "Source Address Primary ( 0x9984...5a0399 ) Copy New Window Network Ethereum Des…" at bounding box center [660, 494] width 870 height 273
click at [1082, 620] on icon "Download" at bounding box center [1087, 620] width 18 height 18
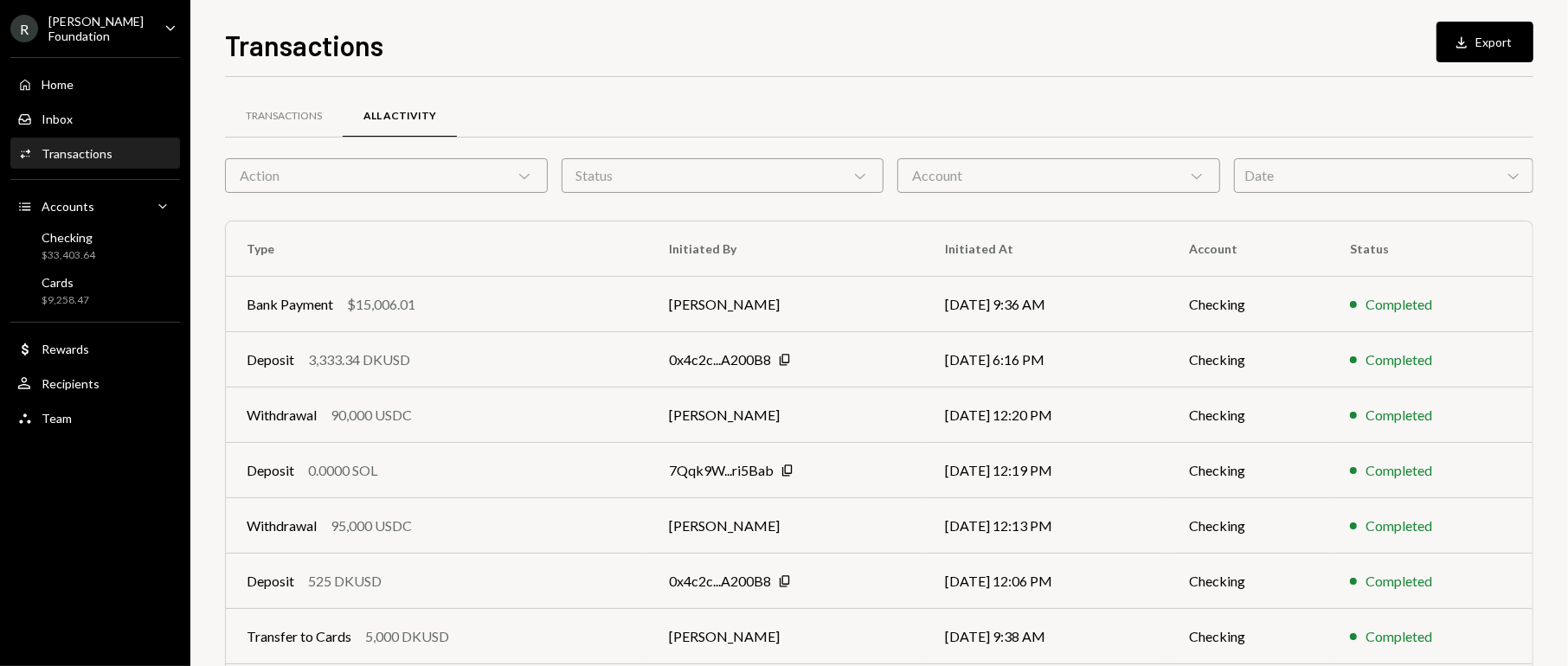
click at [79, 152] on div "Transactions" at bounding box center [76, 153] width 71 height 15
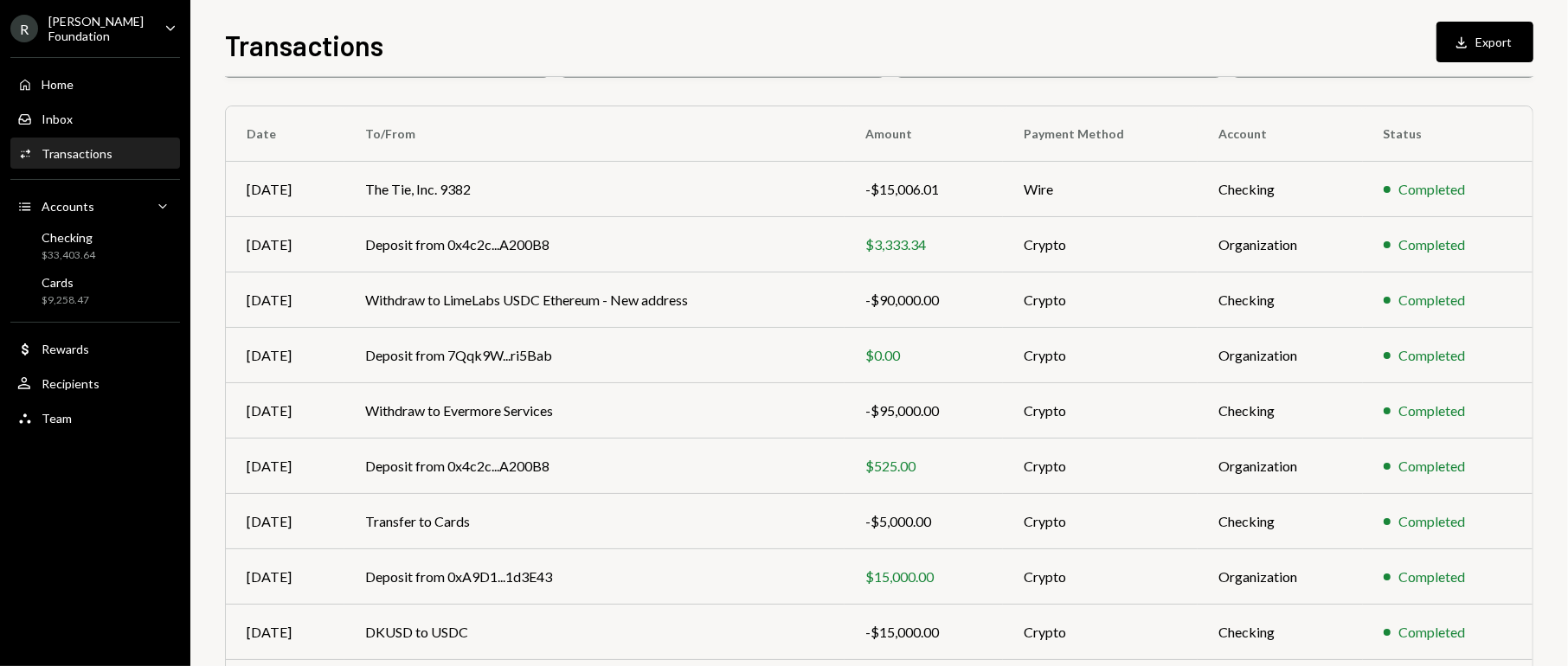
scroll to position [130, 0]
